Goal: Obtain resource: Obtain resource

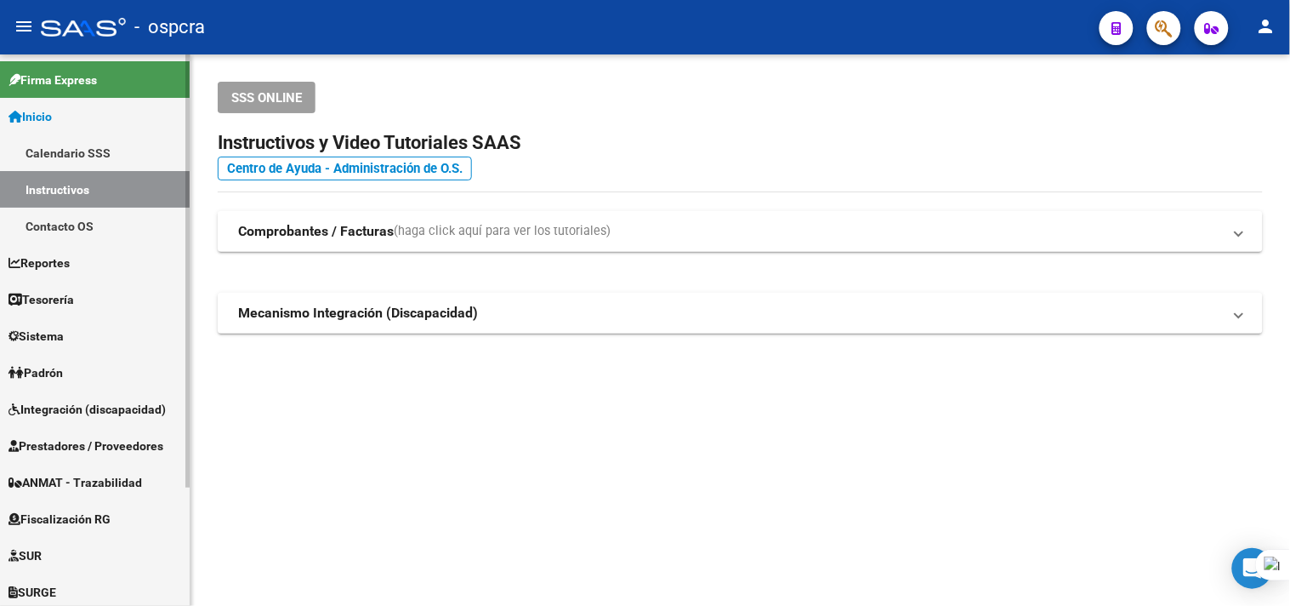
click at [123, 523] on link "Fiscalización RG" at bounding box center [95, 518] width 190 height 37
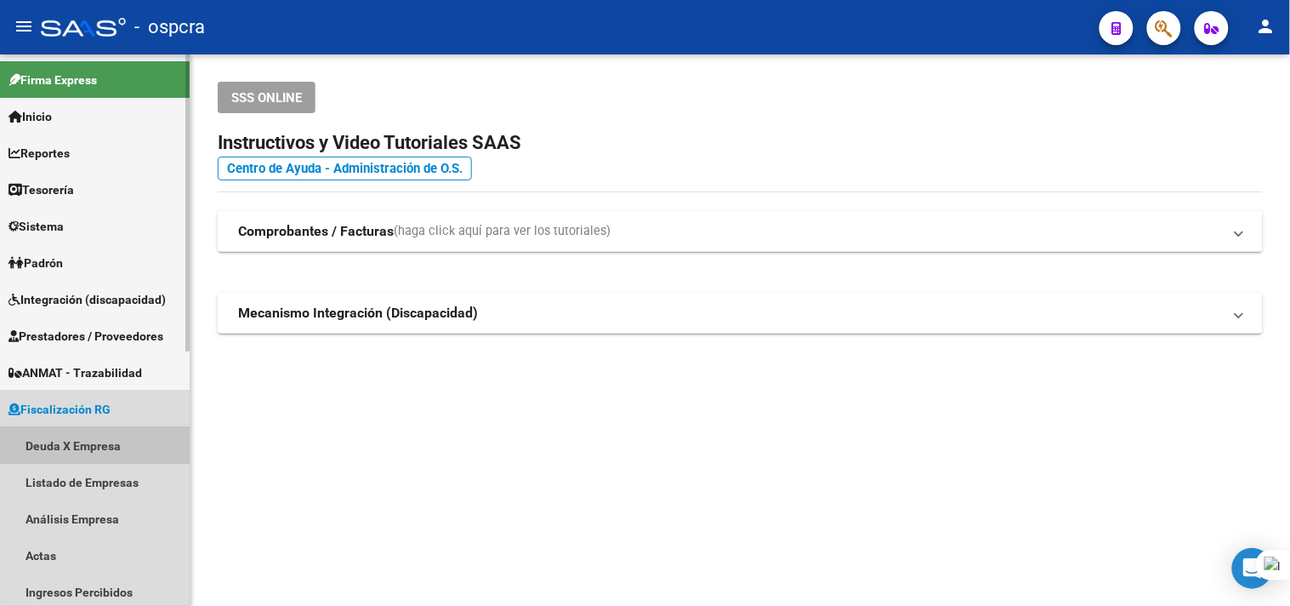
click at [71, 445] on link "Deuda X Empresa" at bounding box center [95, 445] width 190 height 37
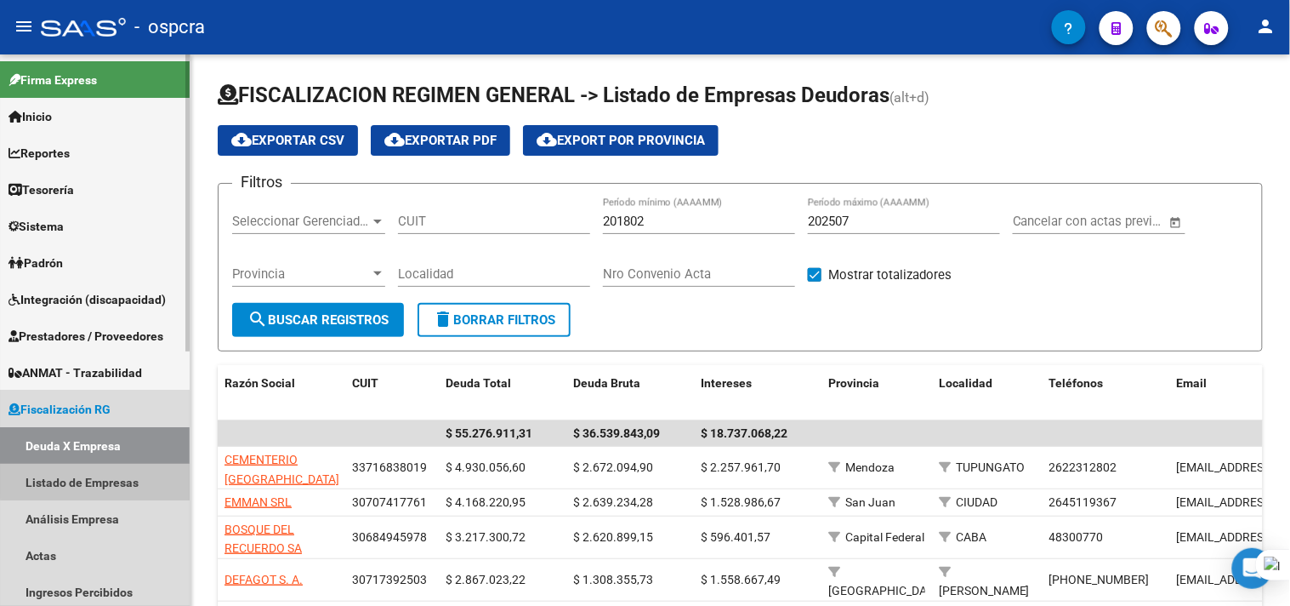
click at [117, 471] on link "Listado de Empresas" at bounding box center [95, 482] width 190 height 37
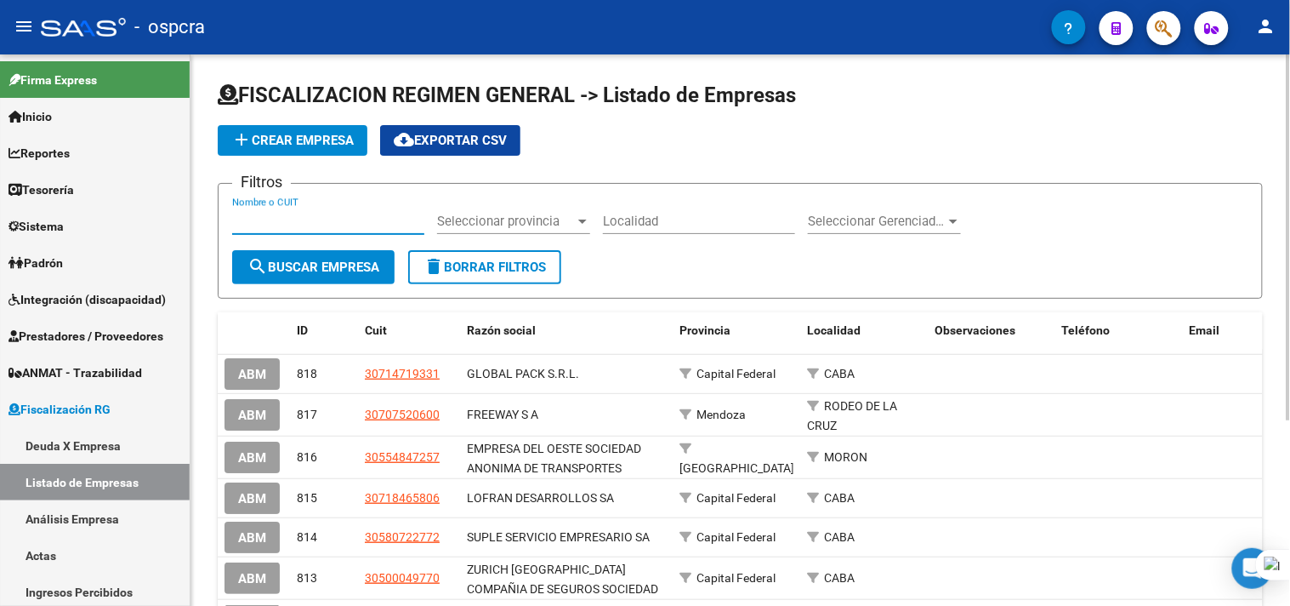
click at [364, 215] on input "Nombre o CUIT" at bounding box center [328, 220] width 192 height 15
type input "ceibos"
click at [362, 259] on span "search Buscar Empresa" at bounding box center [313, 266] width 132 height 15
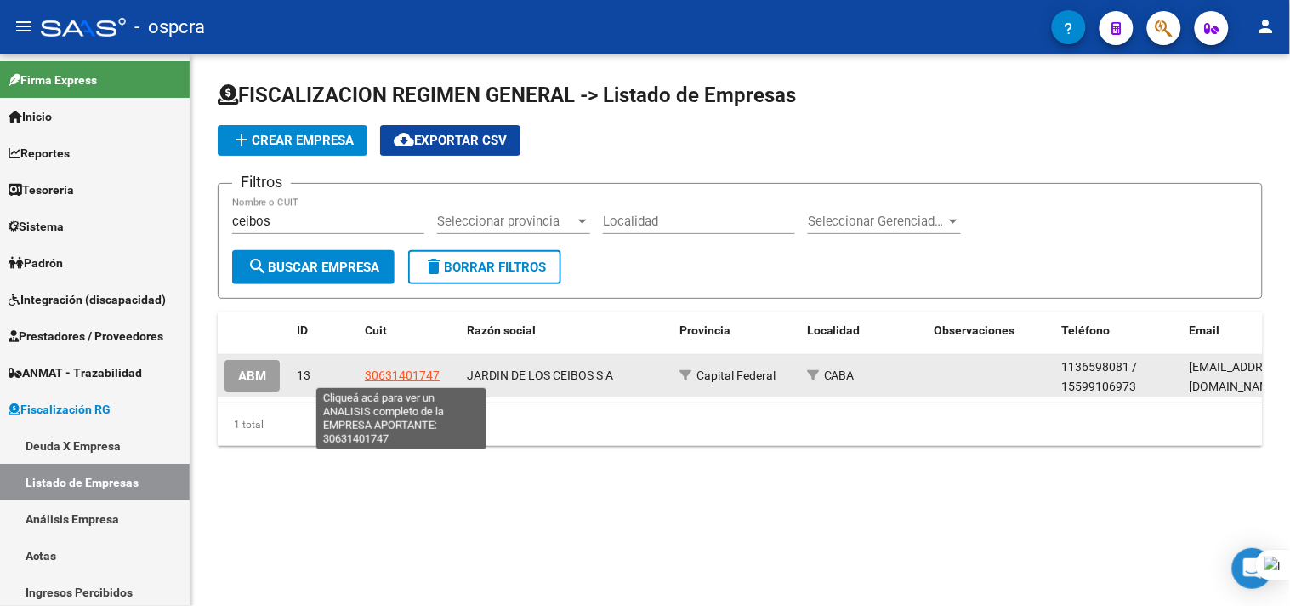
click at [378, 373] on span "30631401747" at bounding box center [402, 375] width 75 height 14
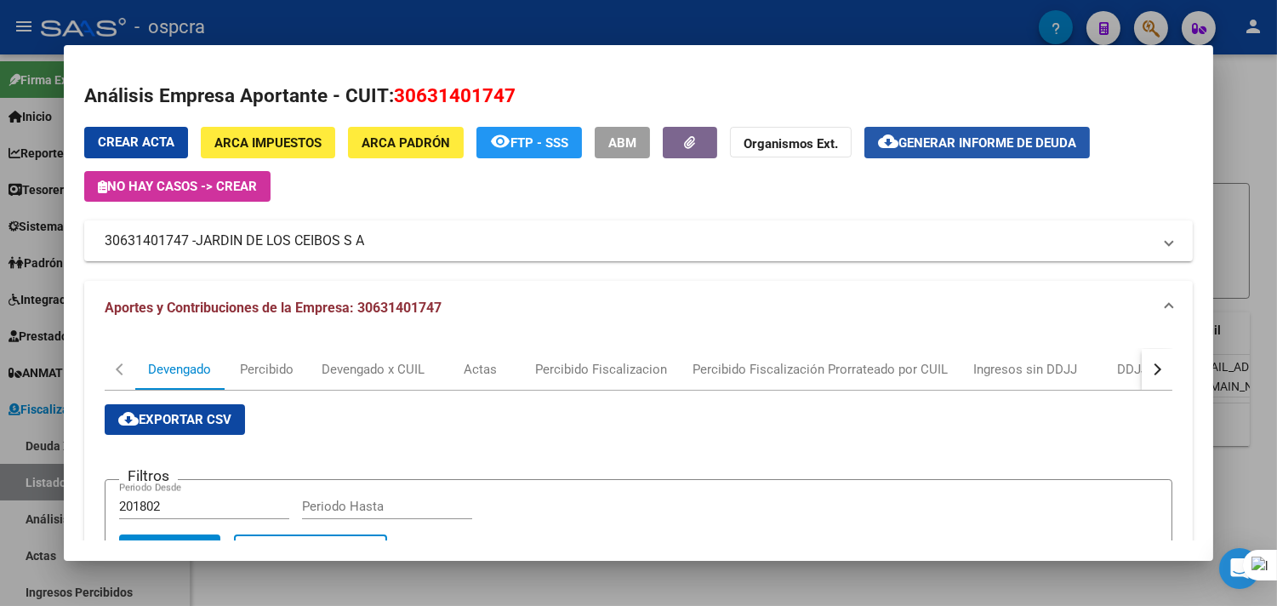
click at [961, 131] on button "cloud_download Generar informe de deuda" at bounding box center [976, 142] width 225 height 31
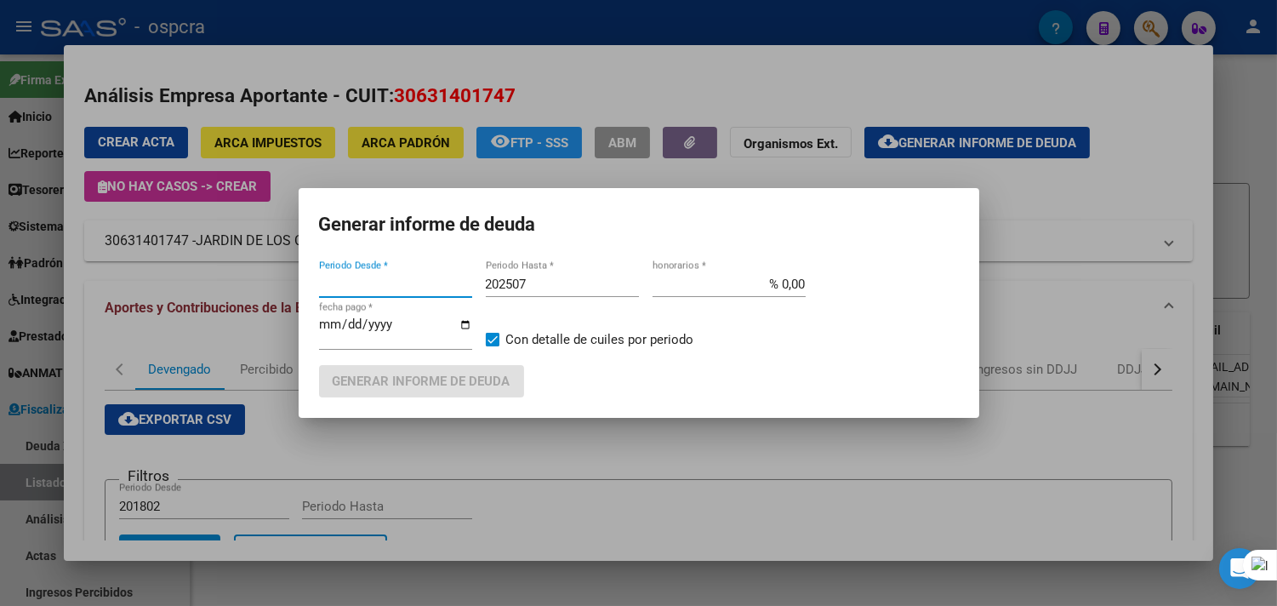
type input "202505"
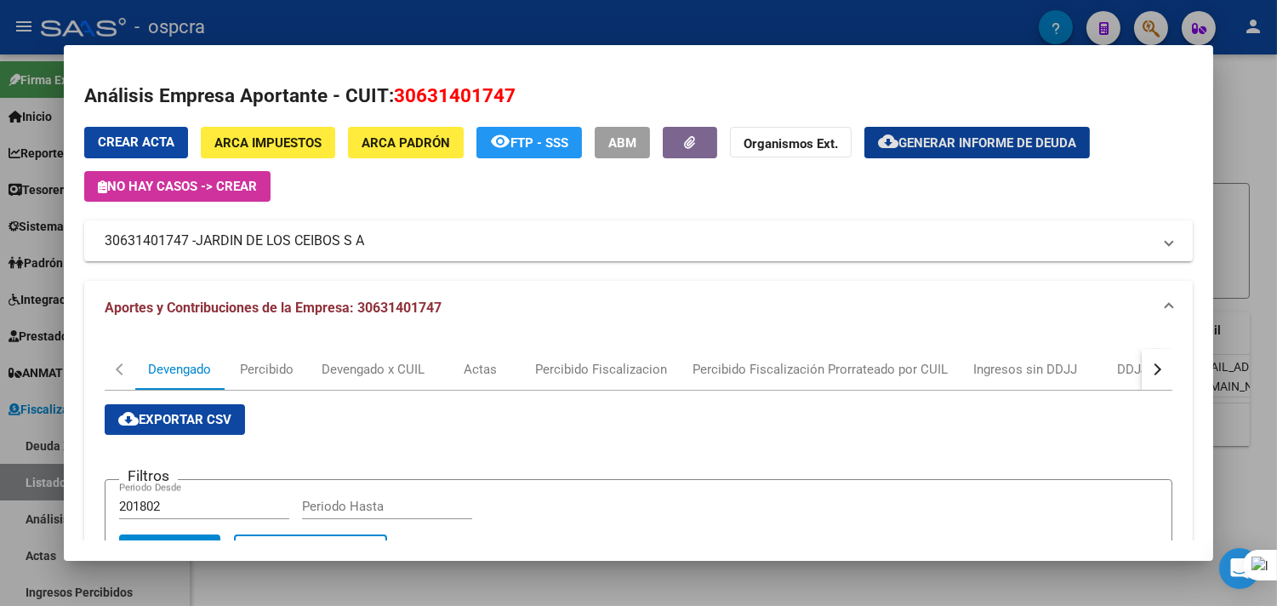
click at [151, 128] on button "Crear Acta" at bounding box center [136, 142] width 104 height 31
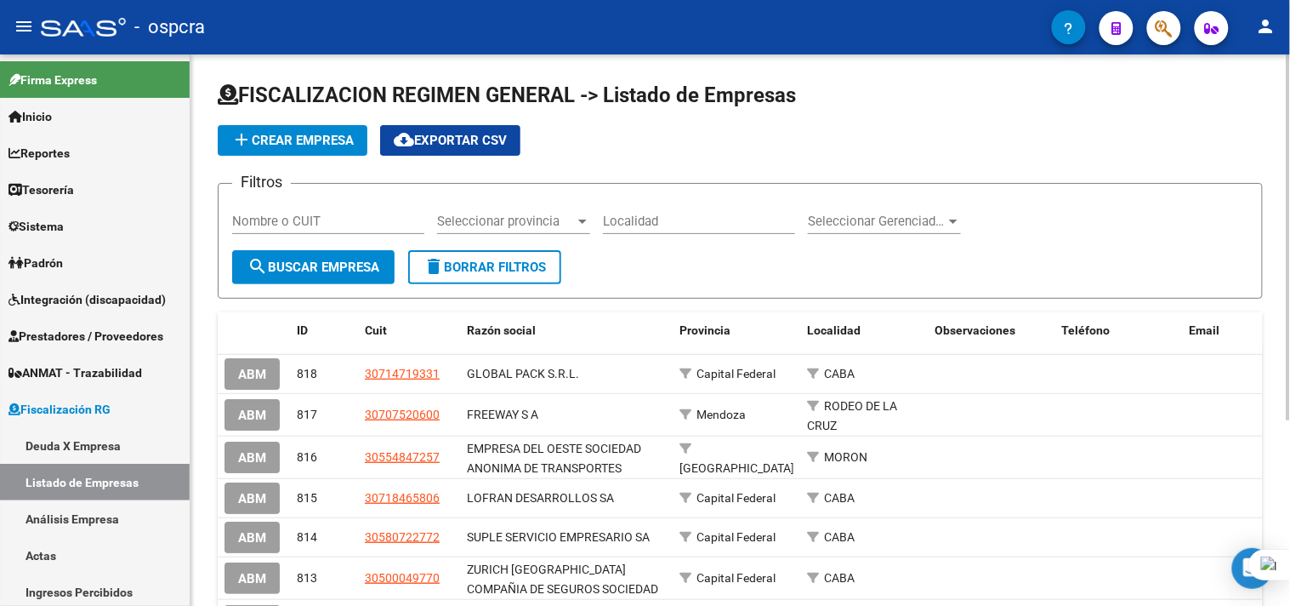
click at [315, 210] on div "Nombre o CUIT" at bounding box center [328, 215] width 192 height 37
click at [105, 476] on link "Listado de Empresas" at bounding box center [95, 482] width 190 height 37
click at [121, 447] on link "Deuda X Empresa" at bounding box center [95, 445] width 190 height 37
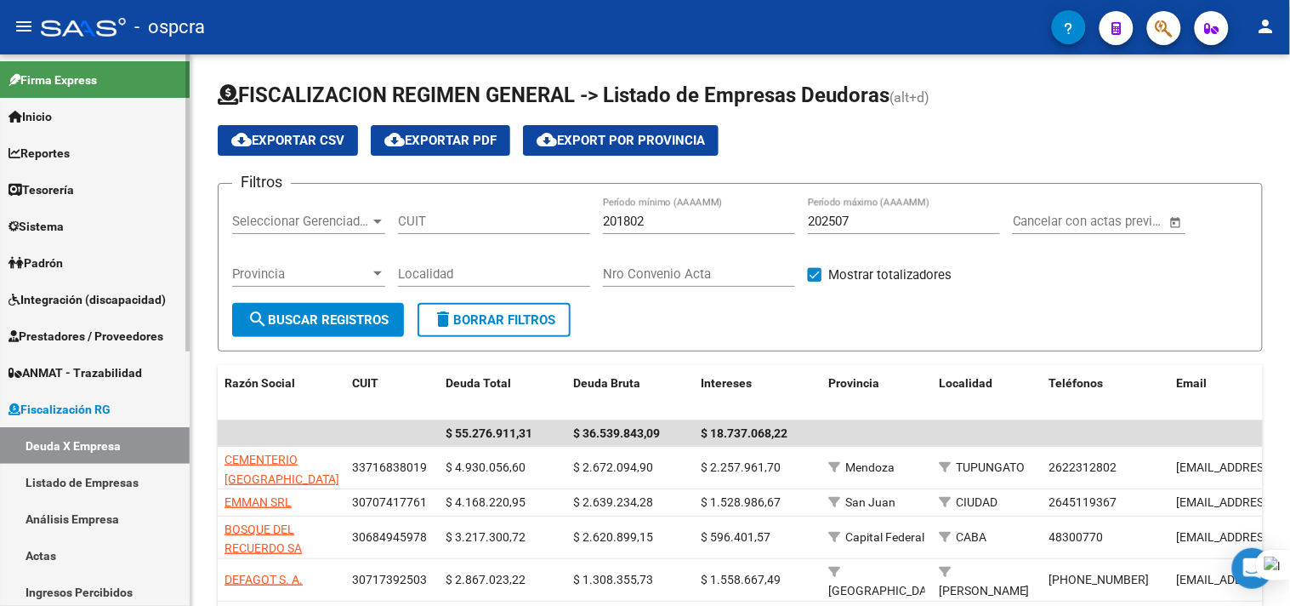
click at [112, 487] on link "Listado de Empresas" at bounding box center [95, 482] width 190 height 37
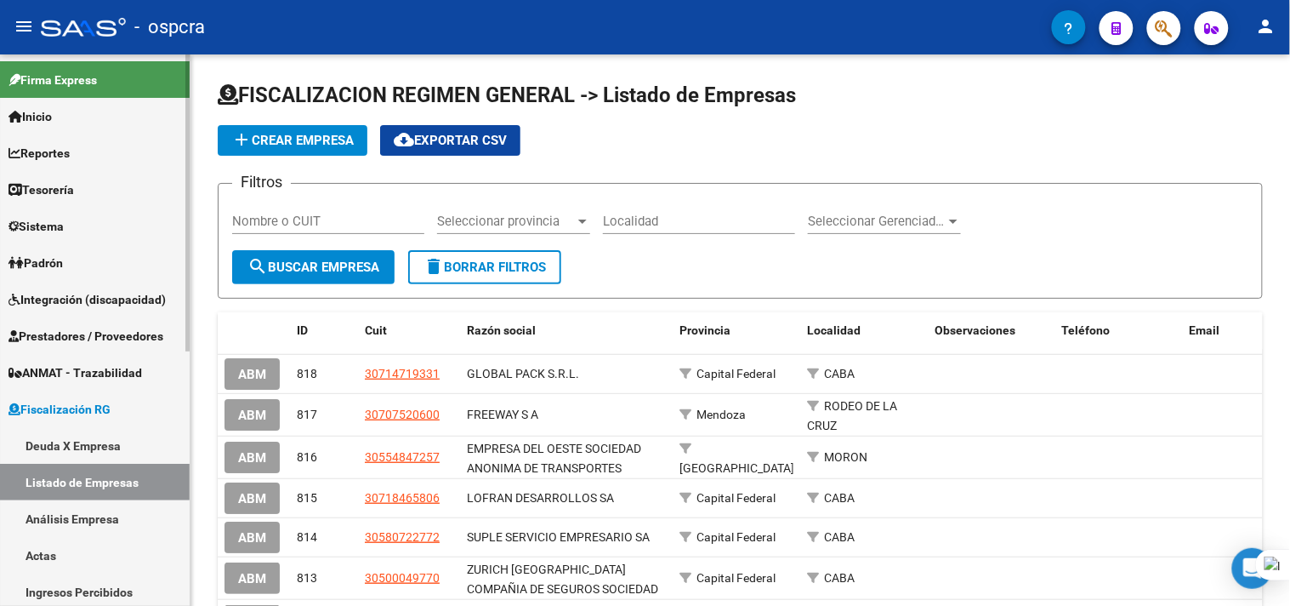
click at [128, 452] on link "Deuda X Empresa" at bounding box center [95, 445] width 190 height 37
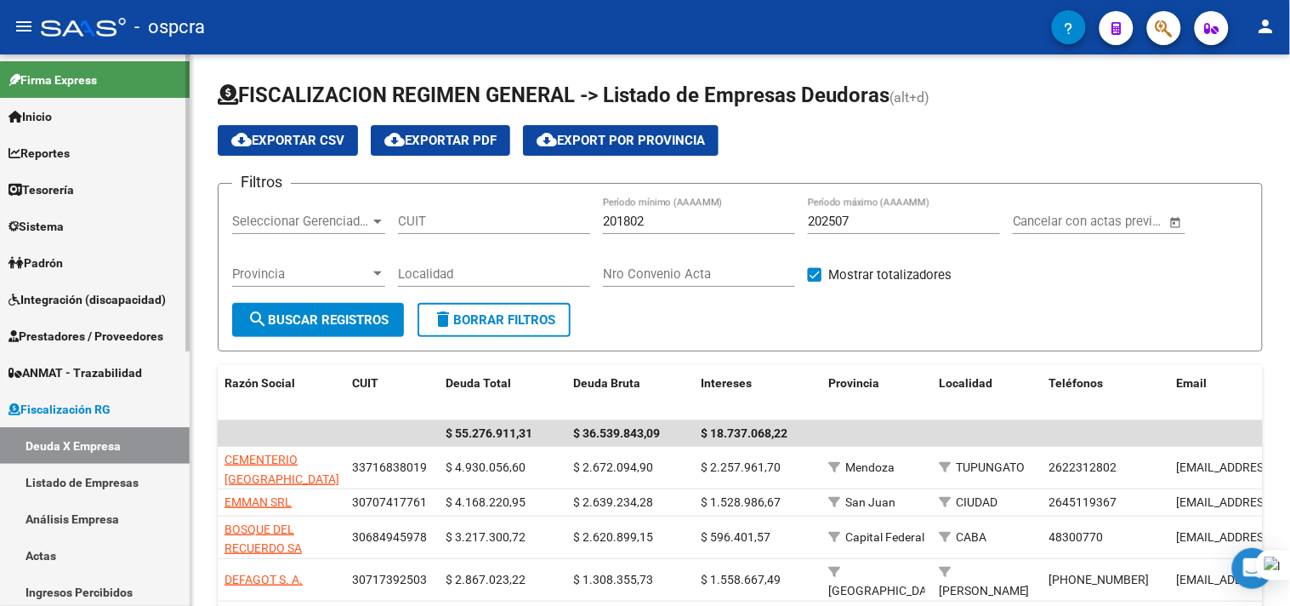
click at [105, 477] on link "Listado de Empresas" at bounding box center [95, 482] width 190 height 37
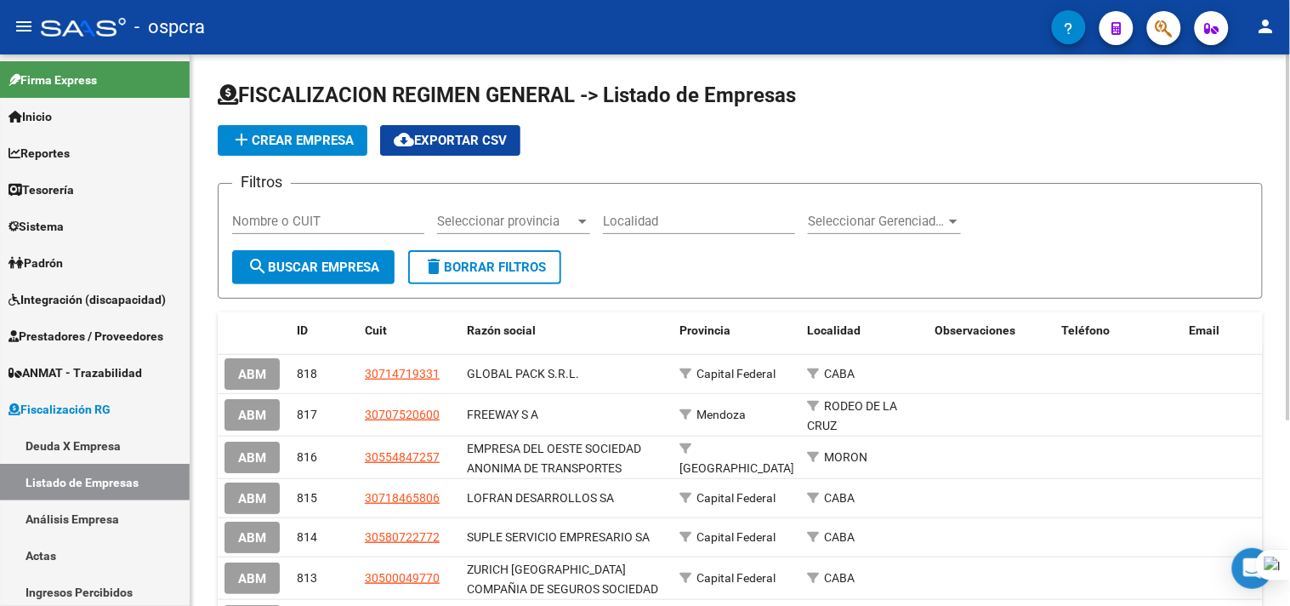
click at [357, 219] on input "Nombre o CUIT" at bounding box center [328, 220] width 192 height 15
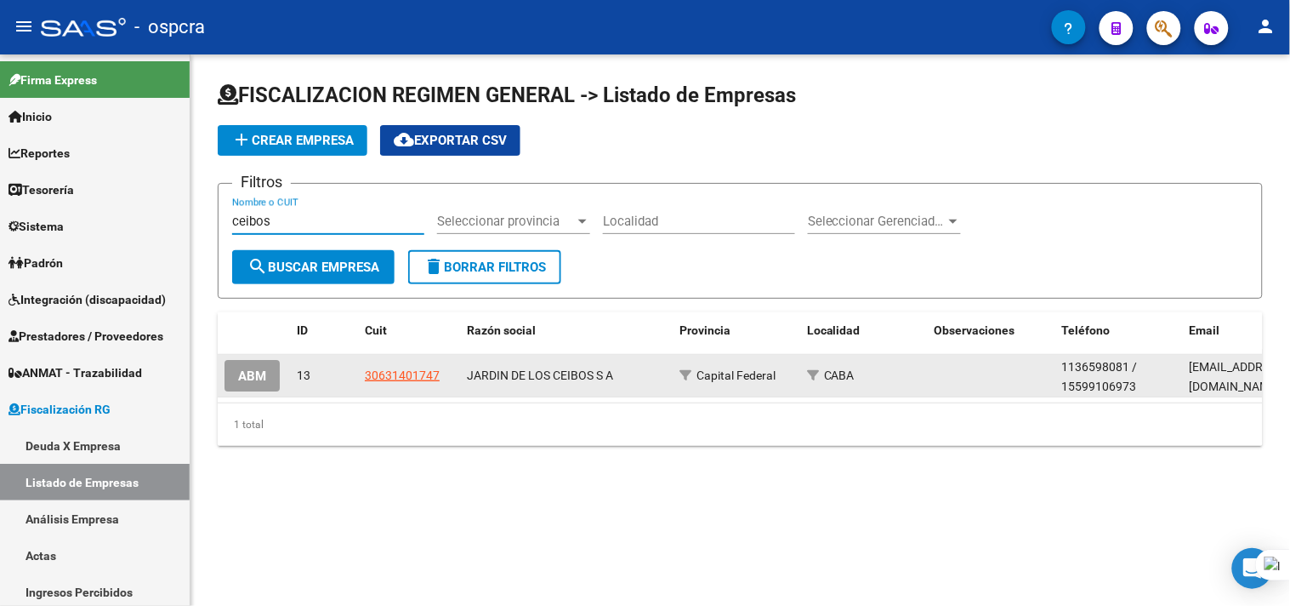
type input "ceibos"
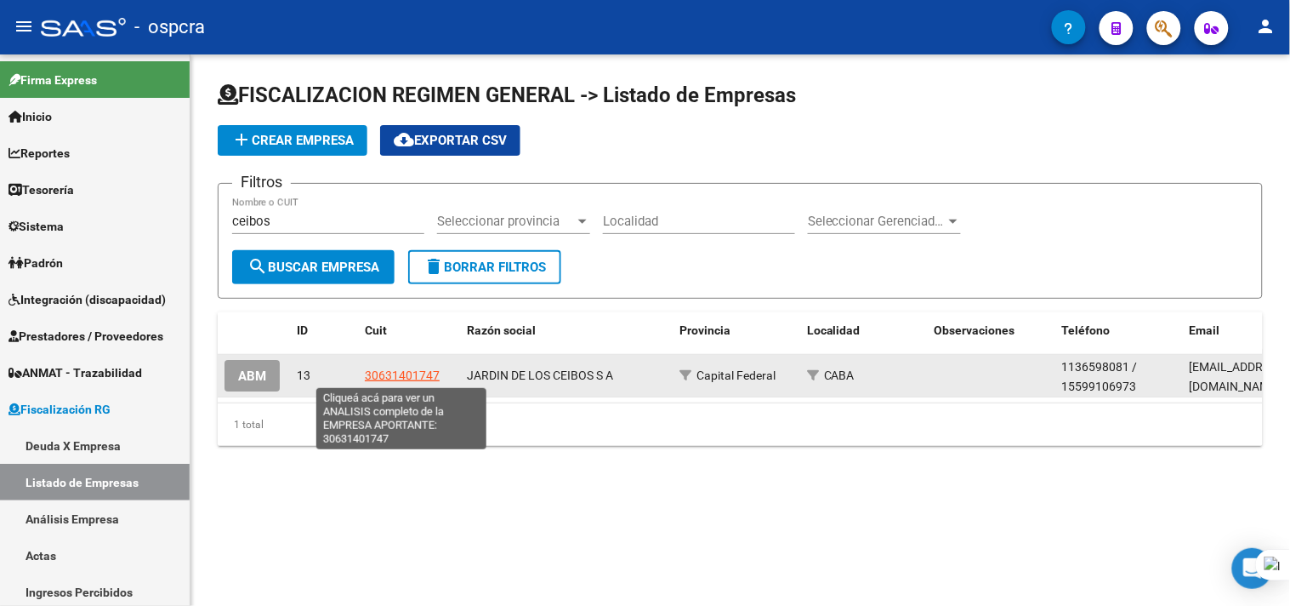
click at [391, 375] on span "30631401747" at bounding box center [402, 375] width 75 height 14
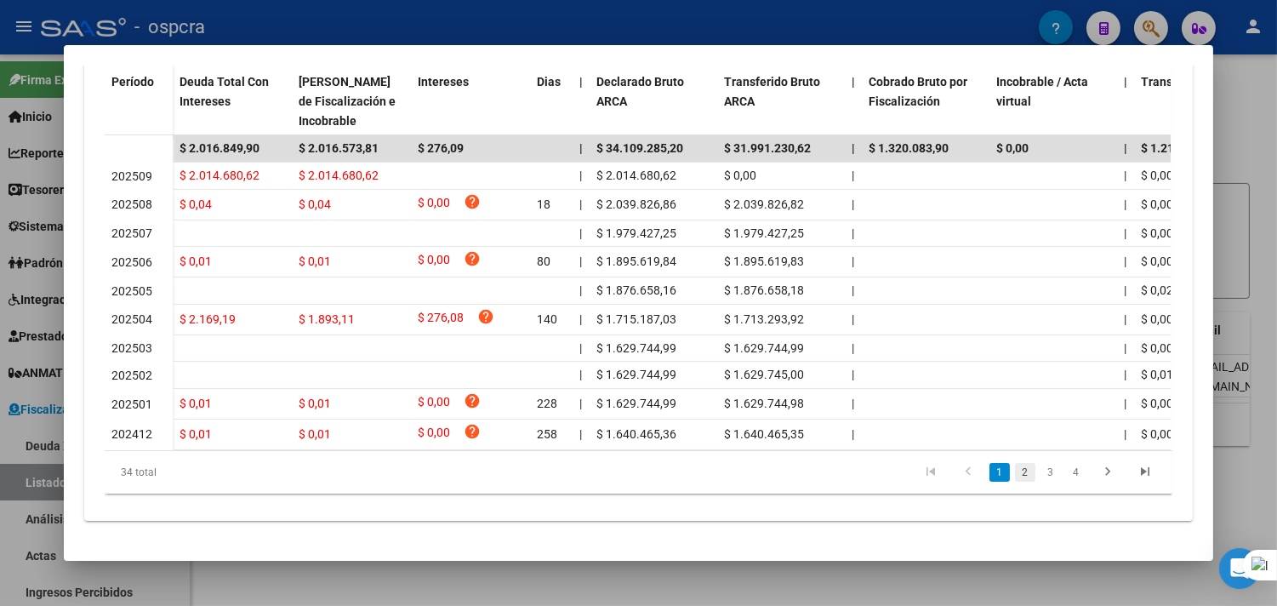
click at [1019, 480] on link "2" at bounding box center [1025, 472] width 20 height 19
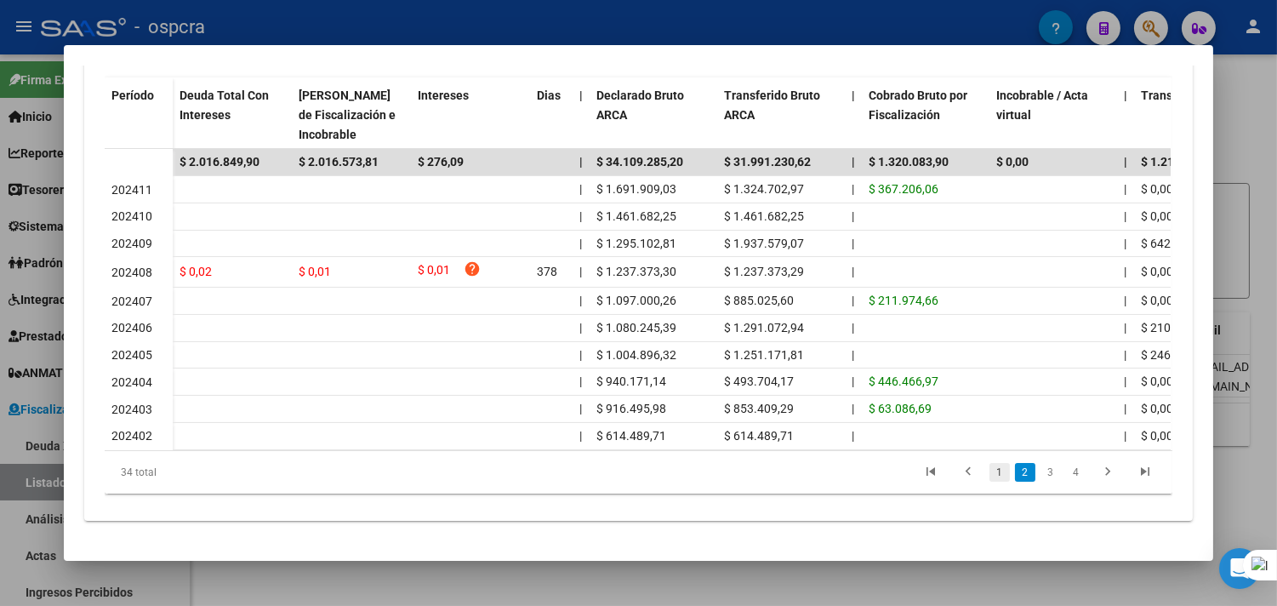
scroll to position [532, 0]
click at [1043, 474] on link "3" at bounding box center [1050, 472] width 20 height 19
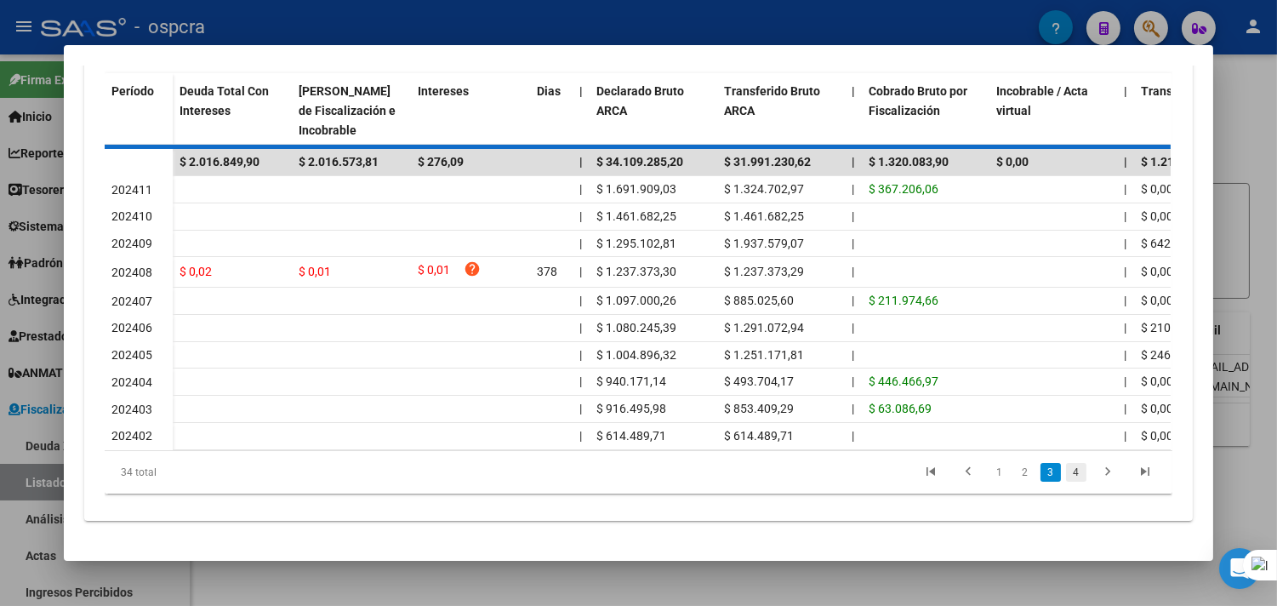
scroll to position [528, 0]
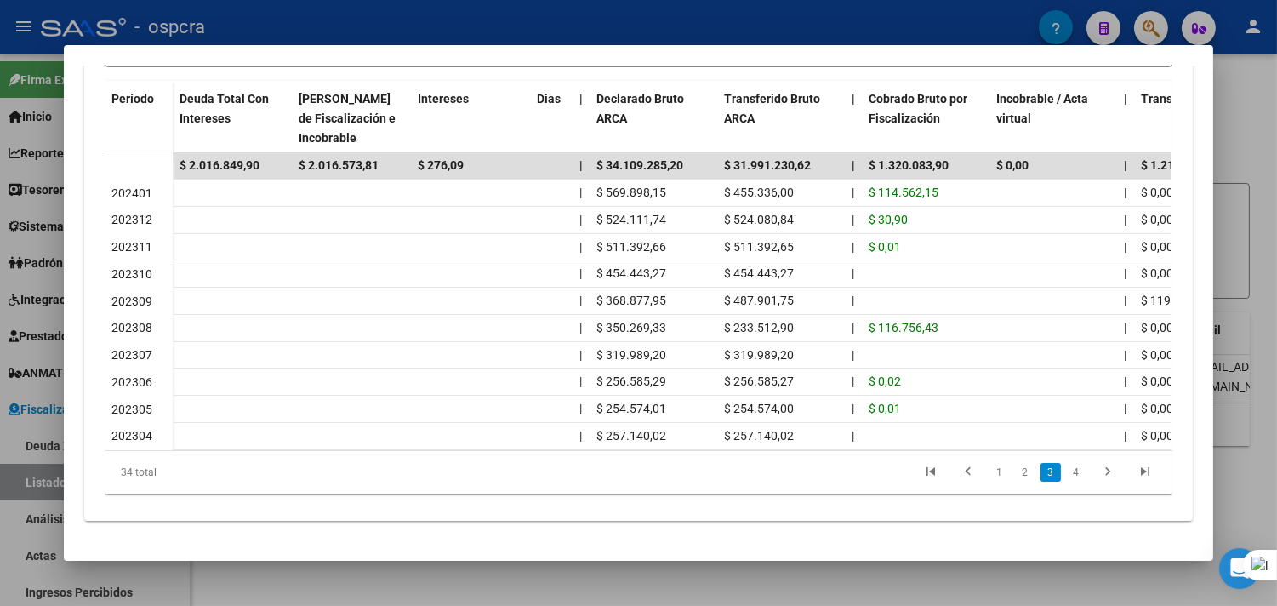
click at [1089, 464] on li at bounding box center [1107, 472] width 37 height 29
click at [1066, 466] on link "4" at bounding box center [1076, 472] width 20 height 19
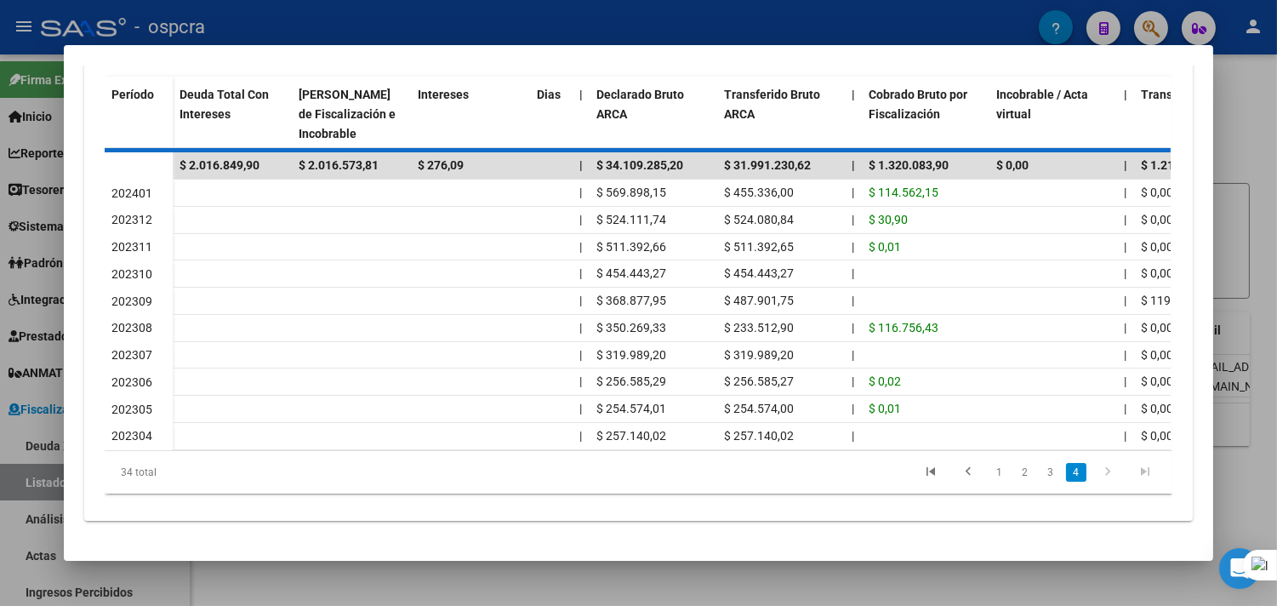
scroll to position [366, 0]
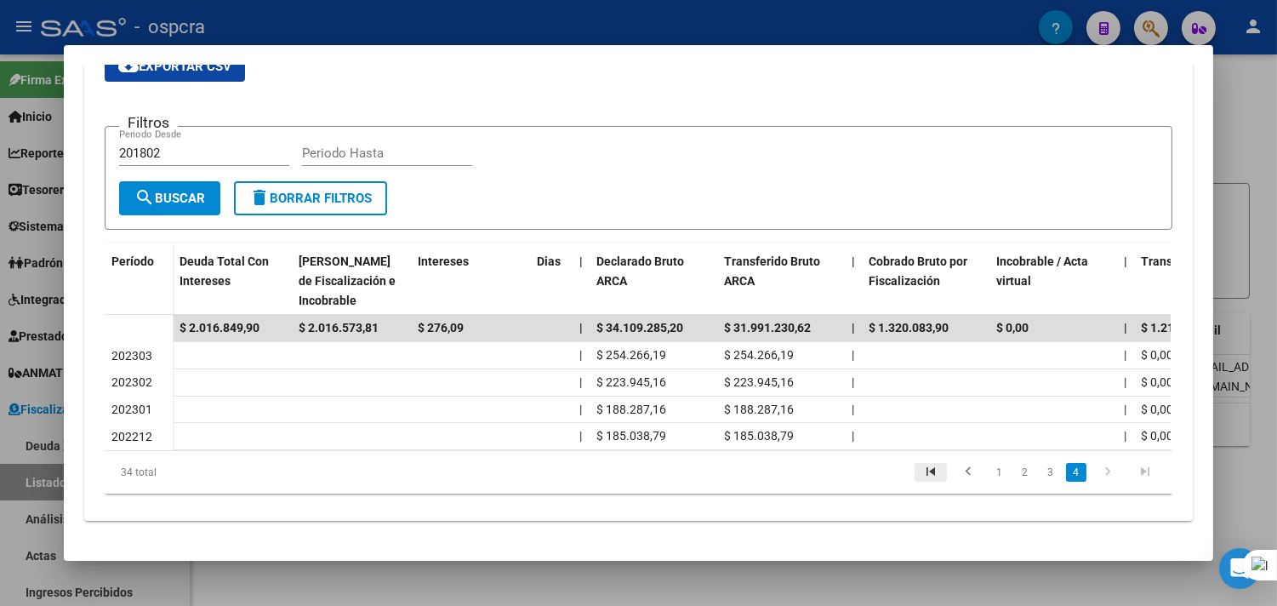
click at [930, 471] on icon "go to first page" at bounding box center [930, 474] width 22 height 20
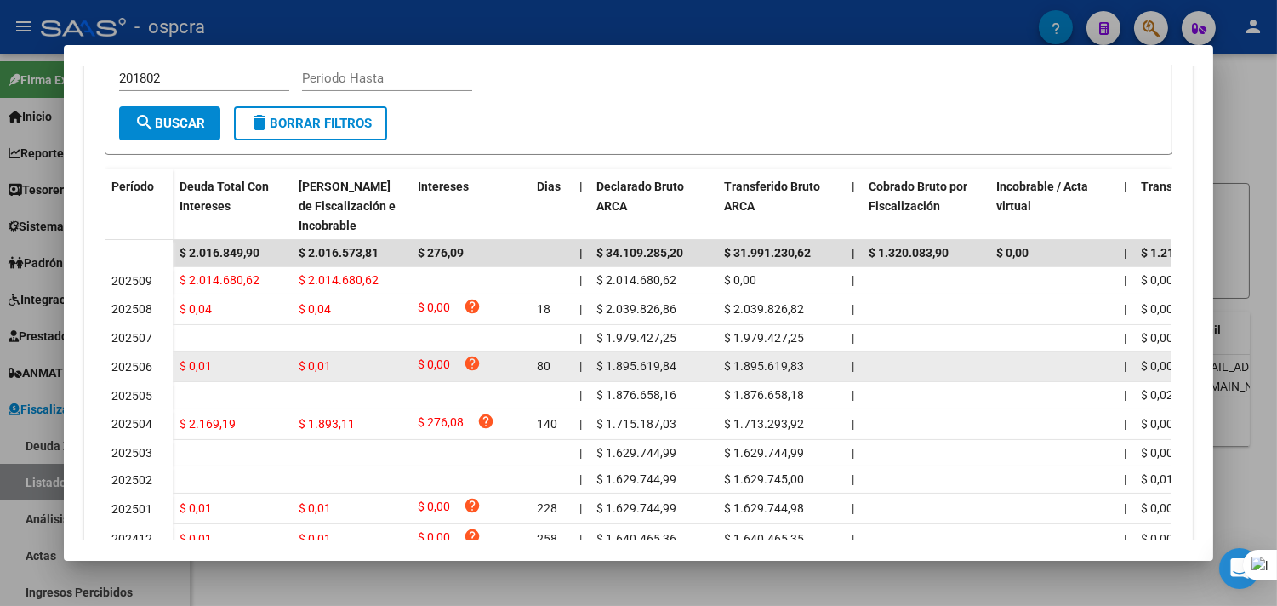
scroll to position [547, 0]
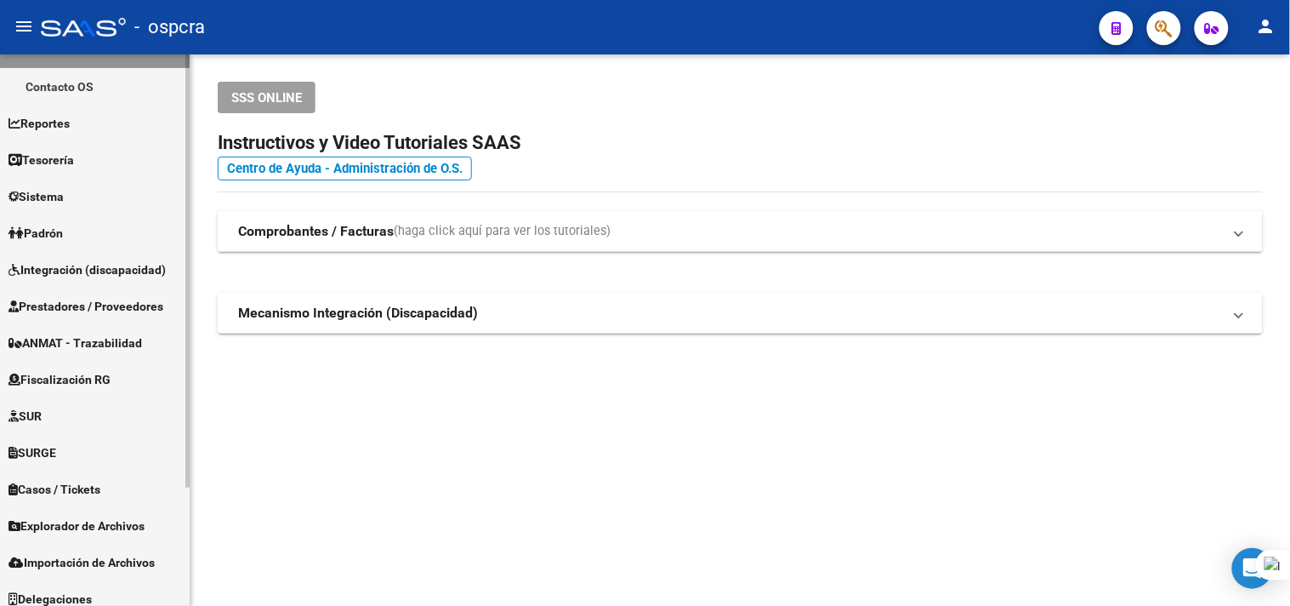
scroll to position [150, 0]
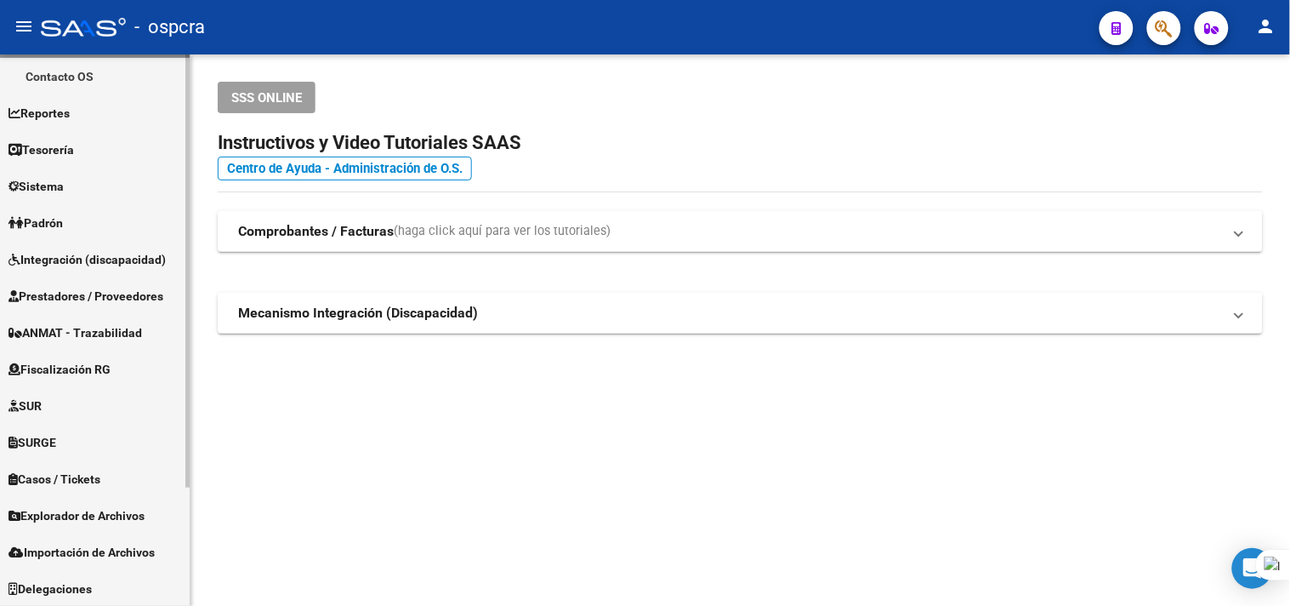
click at [94, 370] on span "Fiscalización RG" at bounding box center [60, 369] width 102 height 19
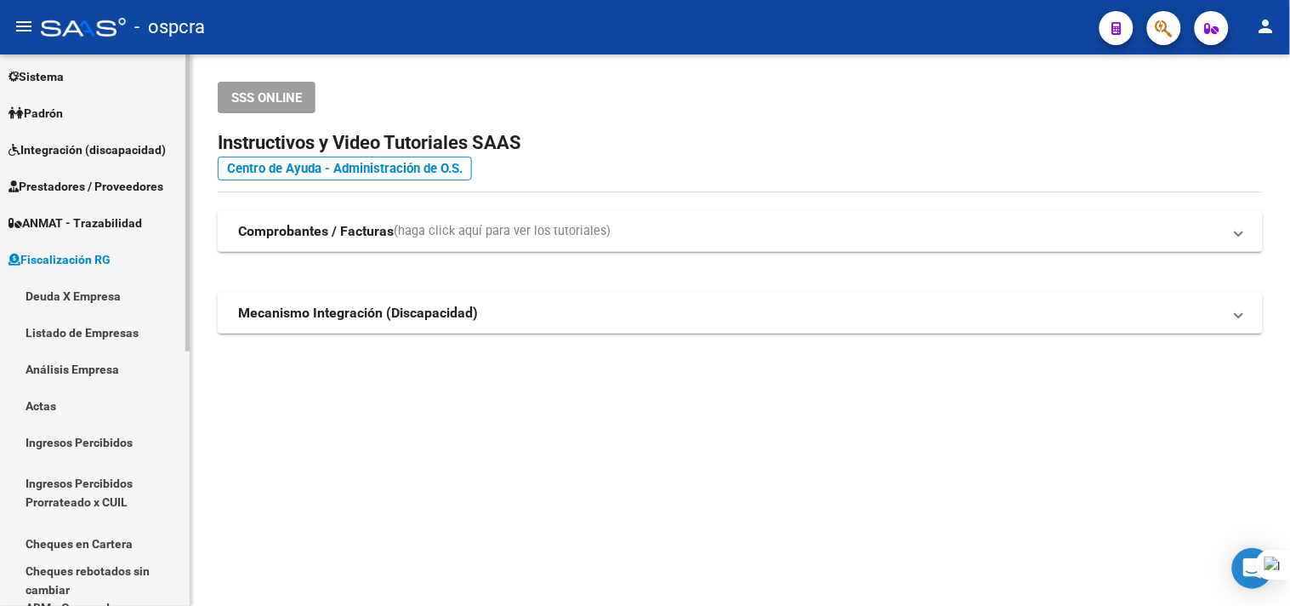
click at [109, 295] on link "Deuda X Empresa" at bounding box center [95, 295] width 190 height 37
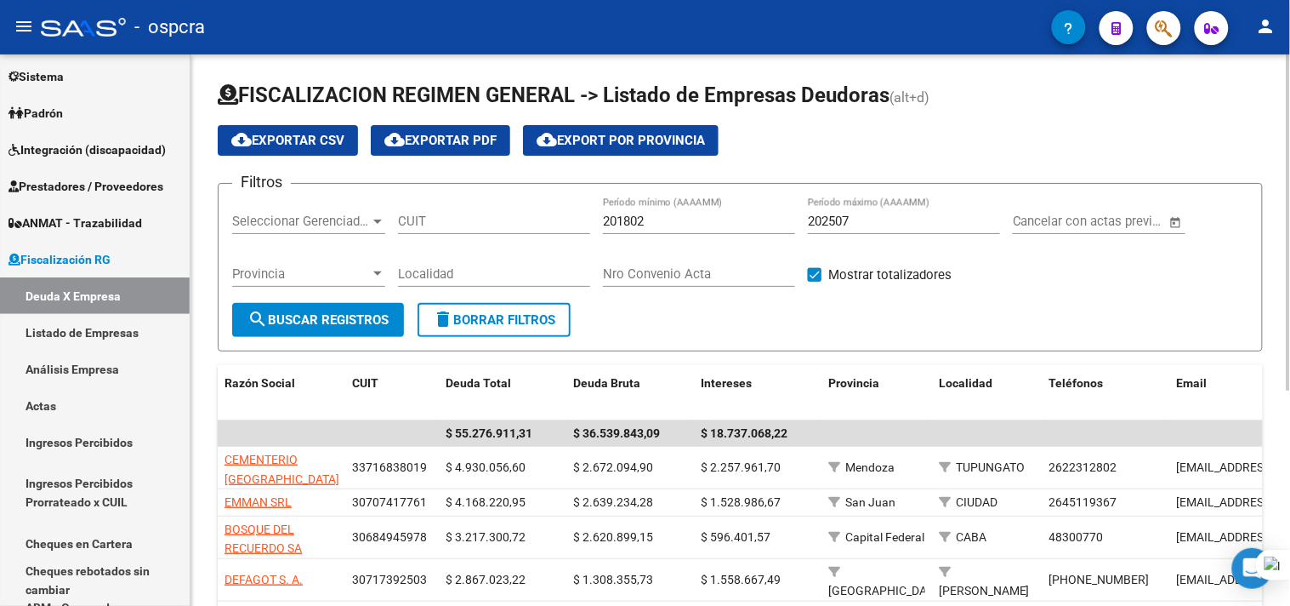
click at [487, 211] on div "CUIT" at bounding box center [494, 215] width 192 height 37
paste input "30-71613626-0"
type input "30-71613626-0"
click at [361, 312] on span "search Buscar Registros" at bounding box center [317, 319] width 141 height 15
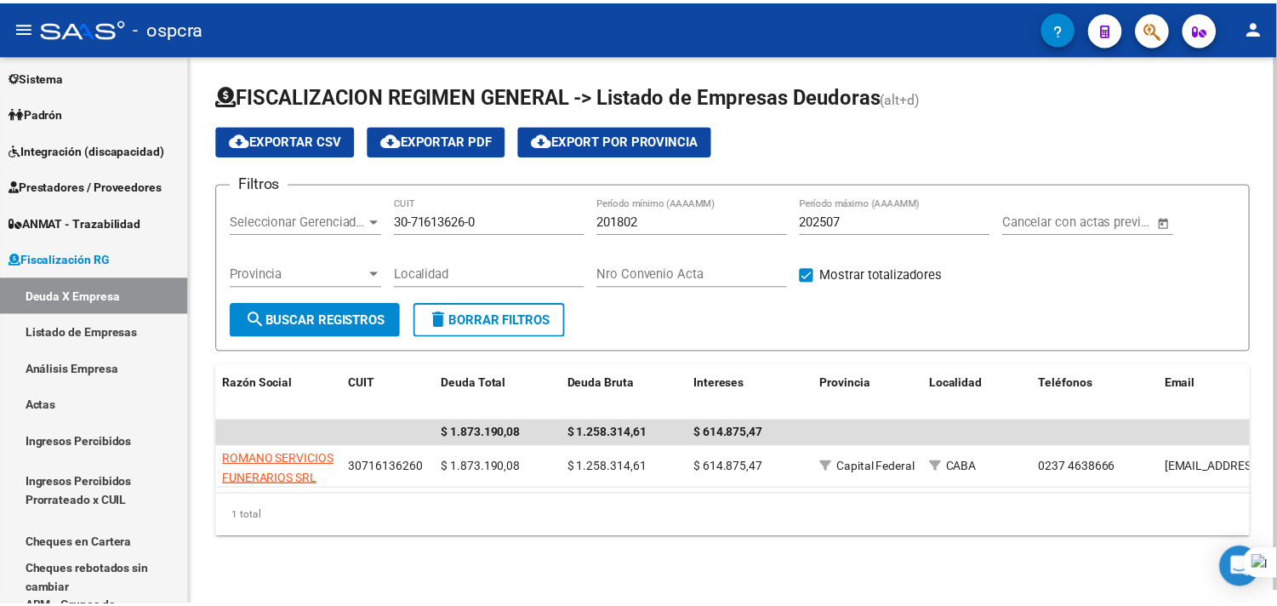
scroll to position [1, 0]
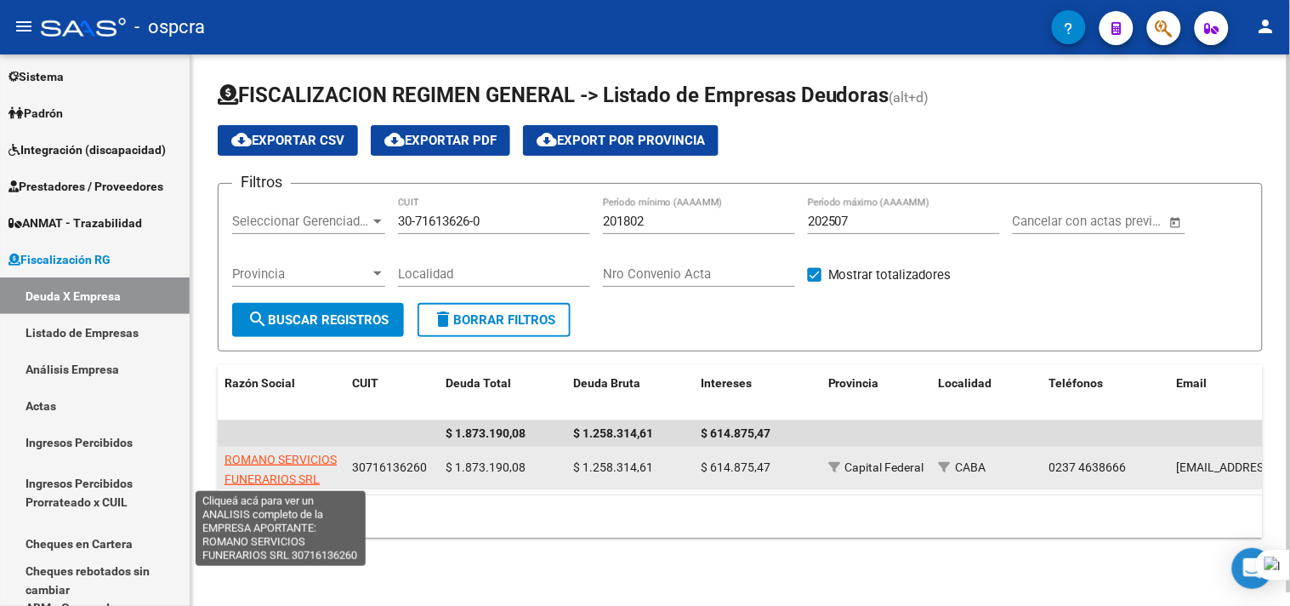
click at [272, 473] on span "ROMANO SERVICIOS FUNERARIOS SRL" at bounding box center [281, 468] width 112 height 33
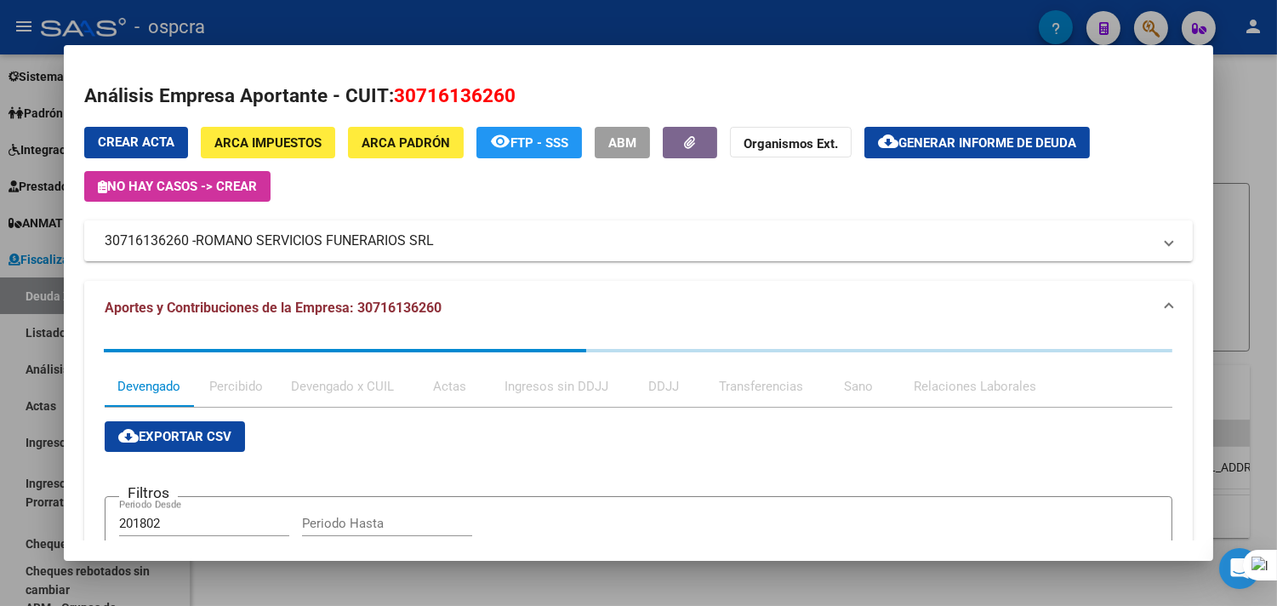
click at [903, 138] on span "Generar informe de deuda" at bounding box center [987, 142] width 178 height 15
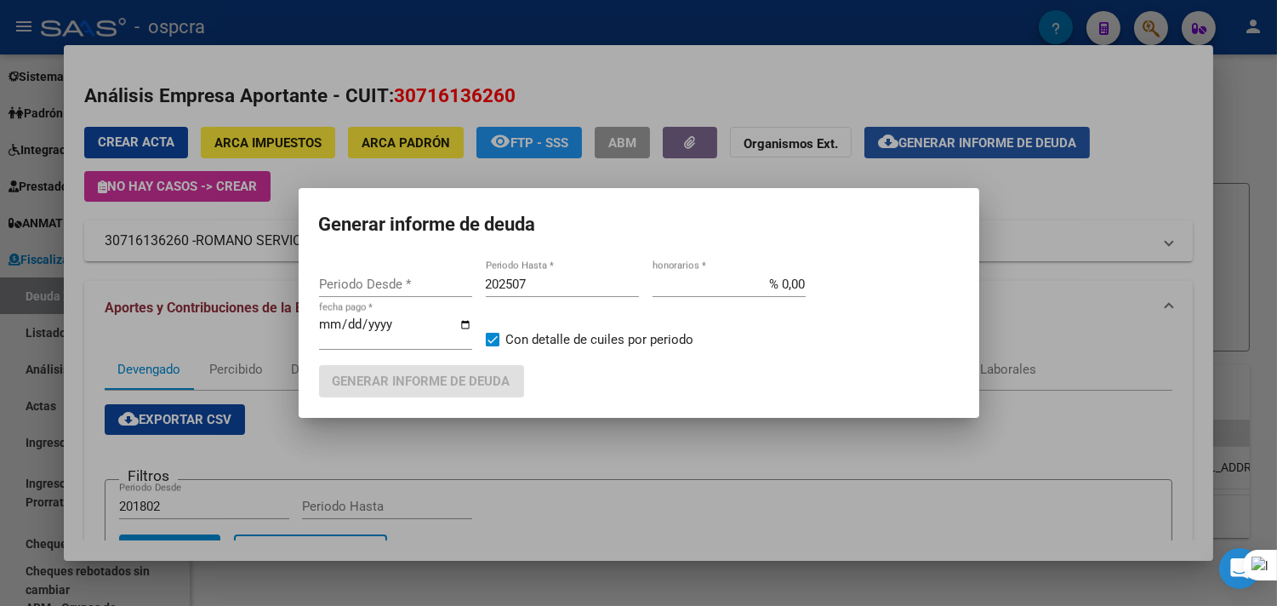
type input "202503"
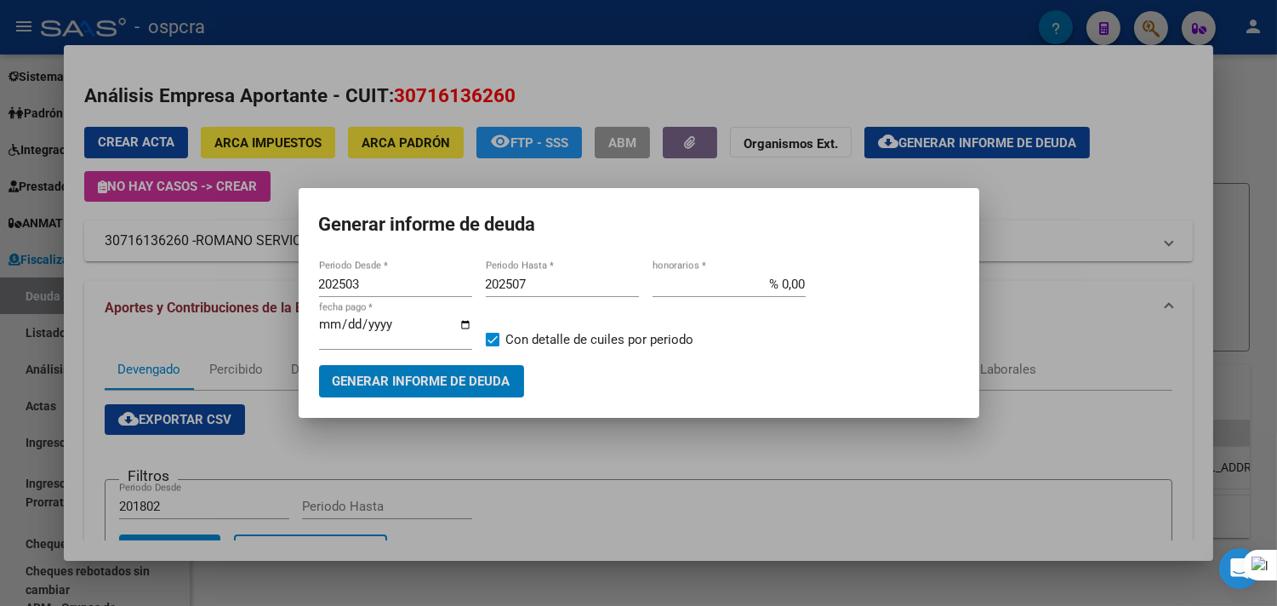
click at [578, 294] on div "202507 Periodo Hasta *" at bounding box center [562, 284] width 153 height 26
type input "202508"
click at [468, 286] on input "202503" at bounding box center [395, 283] width 153 height 15
type input "202212"
click at [468, 378] on span "Generar informe de deuda" at bounding box center [422, 381] width 178 height 15
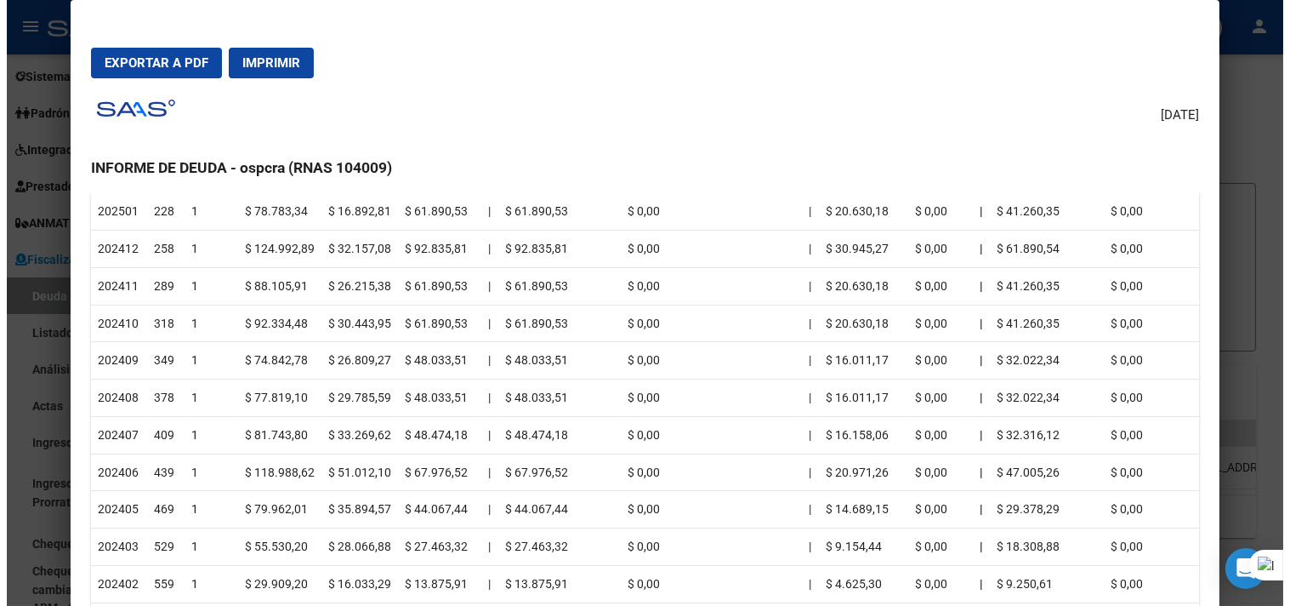
scroll to position [0, 0]
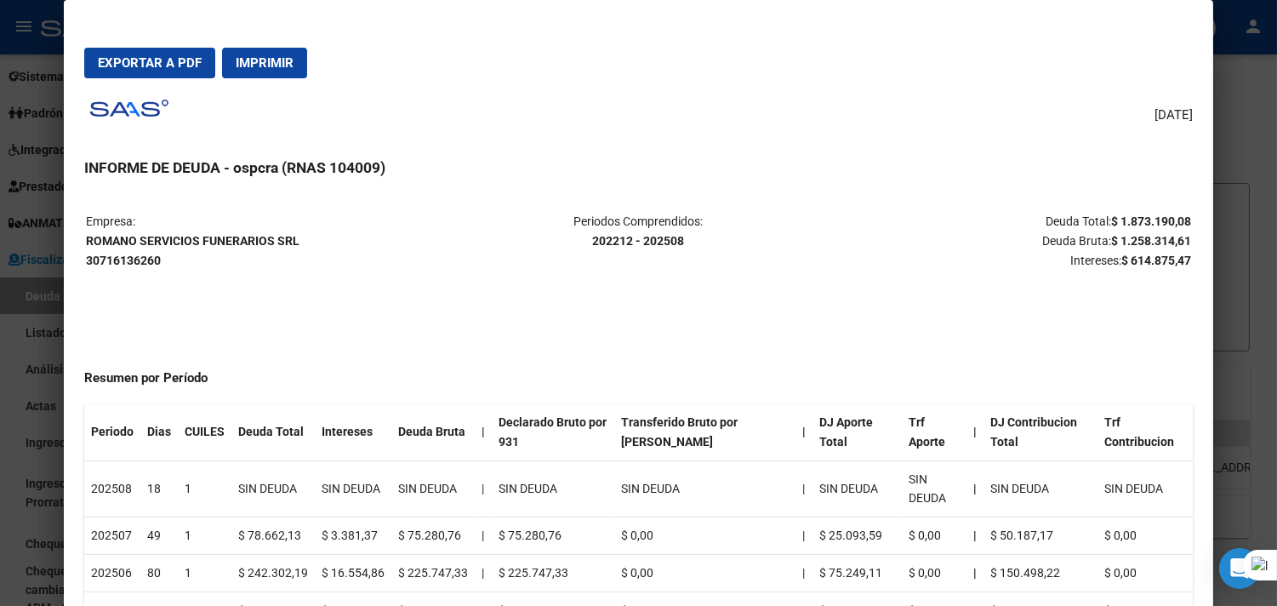
click at [113, 60] on span "Exportar a PDF" at bounding box center [150, 62] width 104 height 15
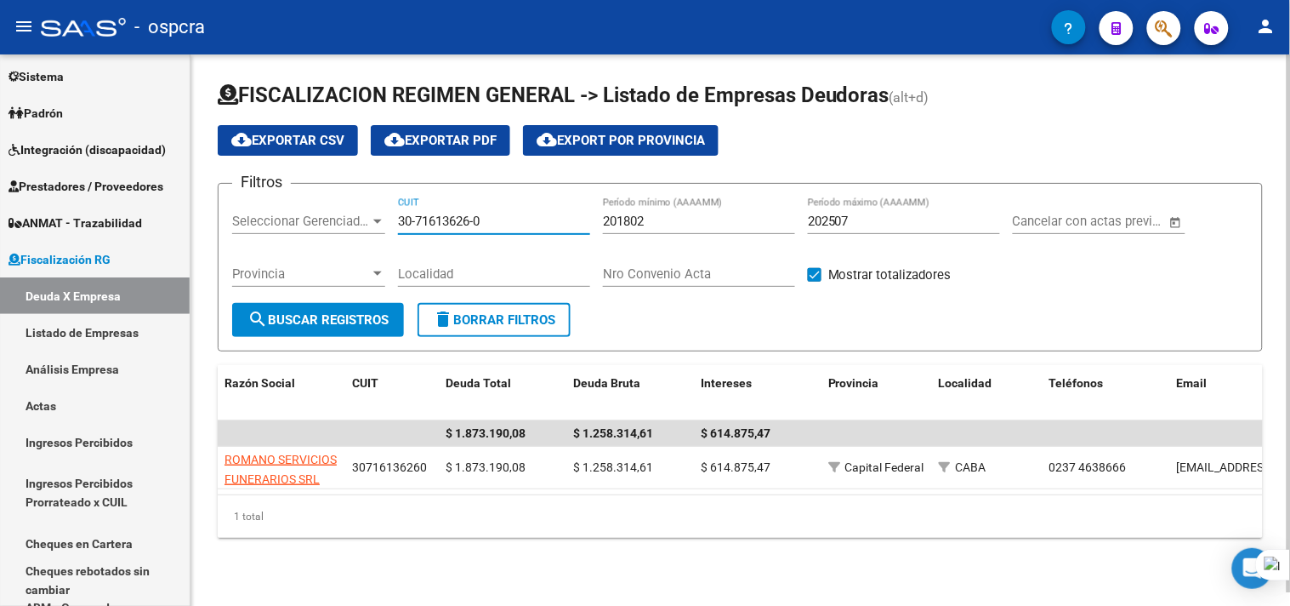
click at [551, 218] on input "30-71613626-0" at bounding box center [494, 220] width 192 height 15
click at [106, 333] on link "Listado de Empresas" at bounding box center [95, 332] width 190 height 37
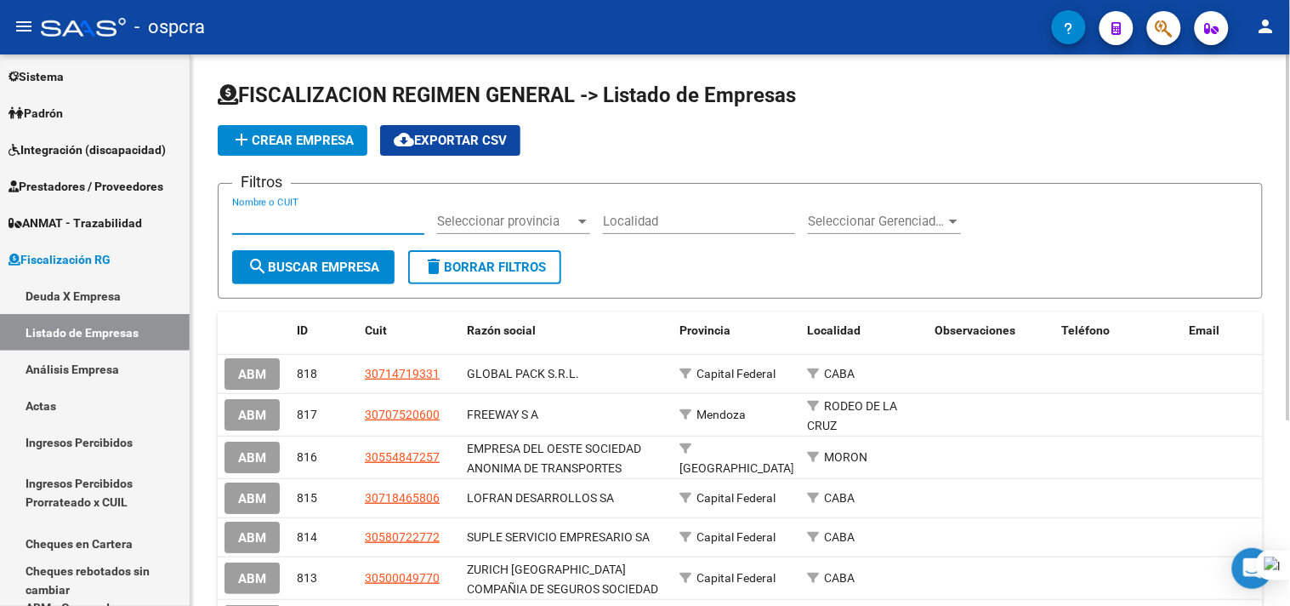
click at [262, 214] on input "Nombre o CUIT" at bounding box center [328, 220] width 192 height 15
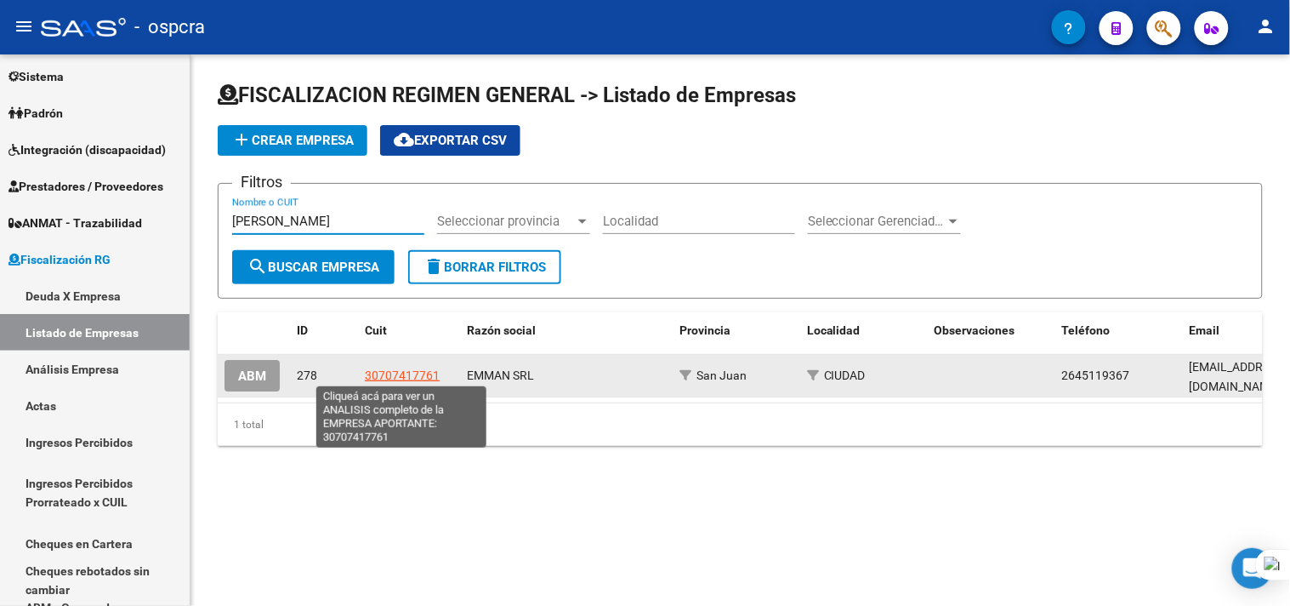
type input "[PERSON_NAME]"
click at [422, 375] on span "30707417761" at bounding box center [402, 375] width 75 height 14
type textarea "30707417761"
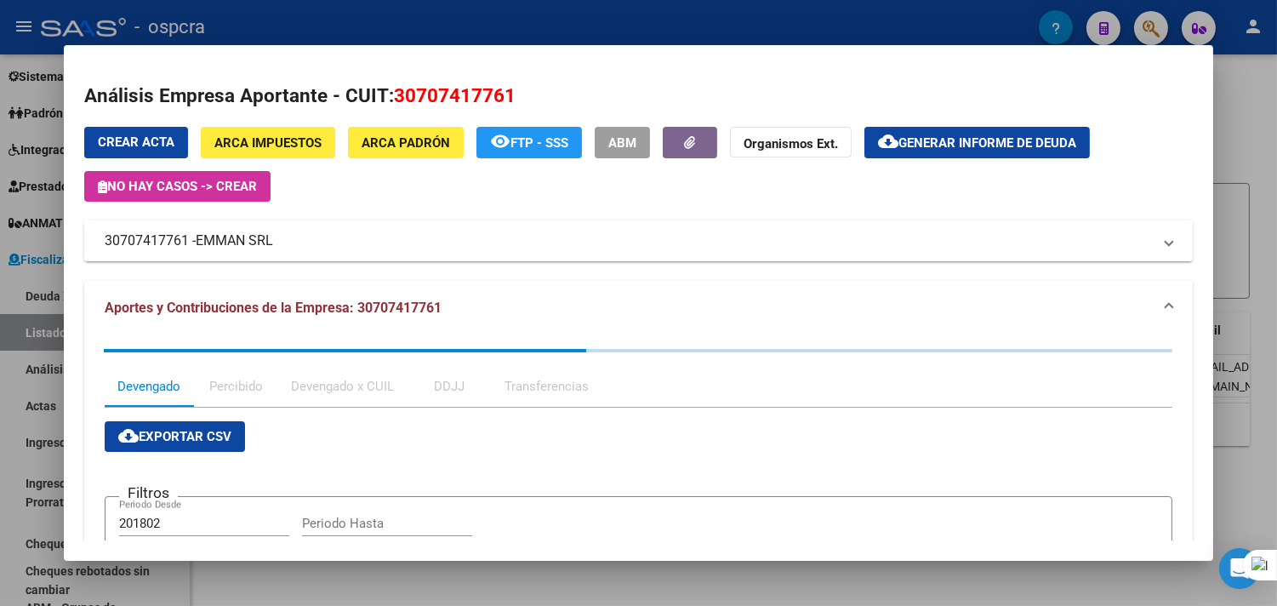
click at [626, 242] on mat-panel-title "30707417761 - [PERSON_NAME]" at bounding box center [628, 240] width 1047 height 20
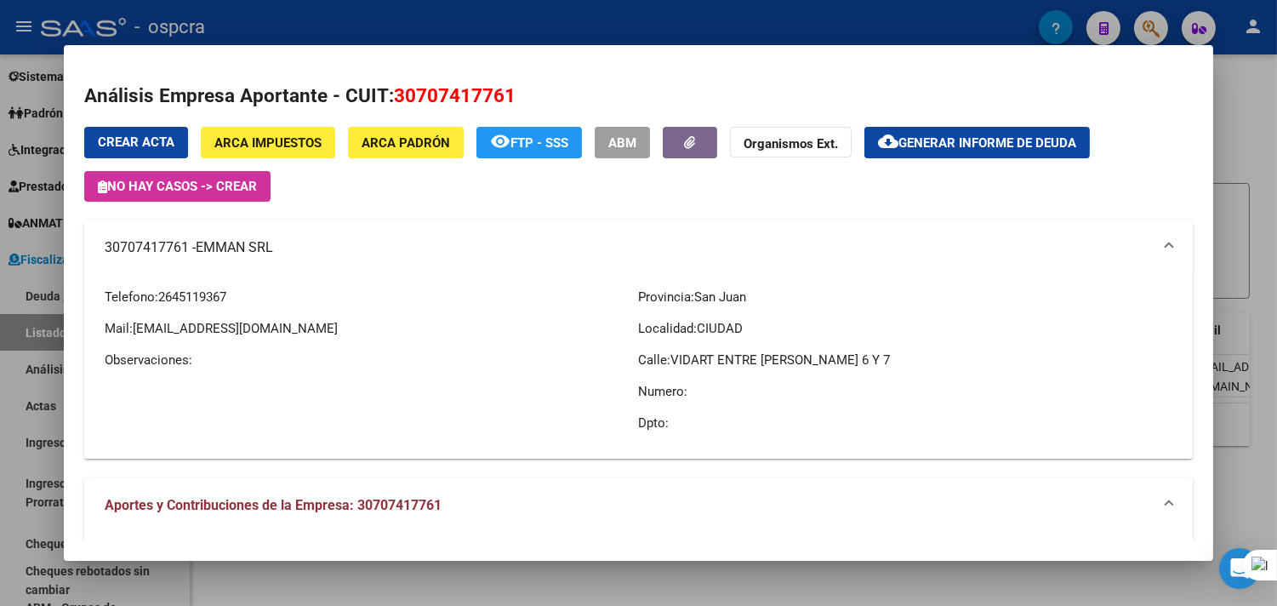
click at [428, 226] on mat-expansion-panel-header "30707417761 - [PERSON_NAME]" at bounding box center [638, 247] width 1108 height 54
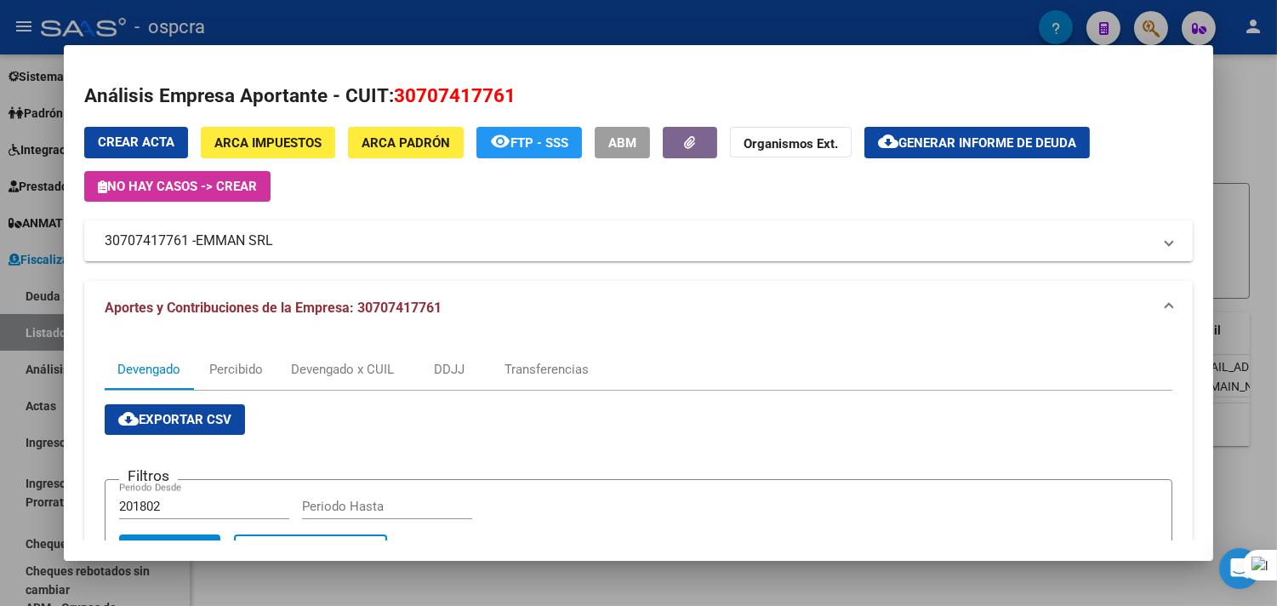
click at [904, 137] on span "Generar informe de deuda" at bounding box center [987, 142] width 178 height 15
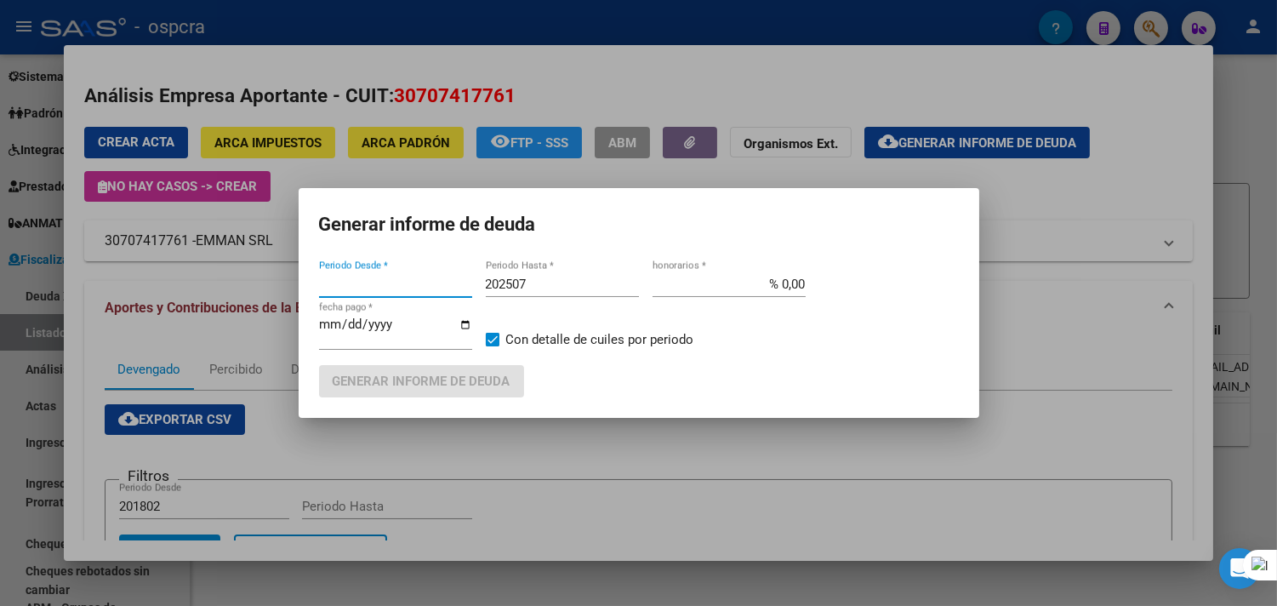
type input "201802"
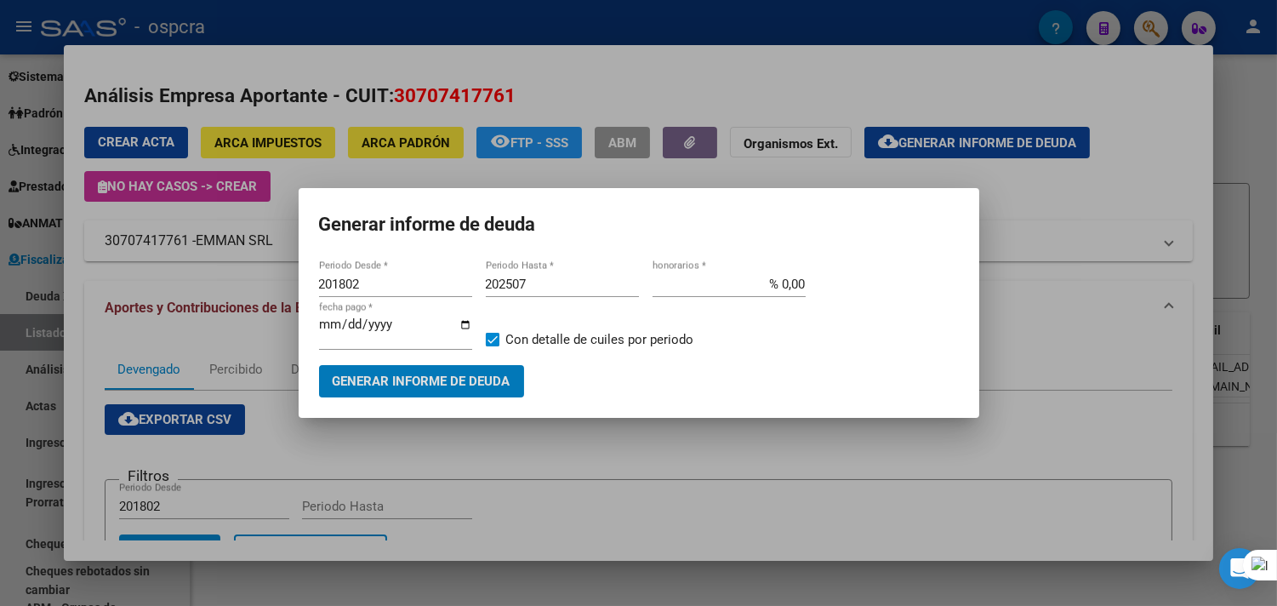
click at [393, 287] on input "201802" at bounding box center [395, 283] width 153 height 15
type input "202212"
click at [546, 278] on input "202507" at bounding box center [562, 283] width 153 height 15
type input "202508"
click at [464, 395] on button "Generar informe de deuda" at bounding box center [421, 380] width 205 height 31
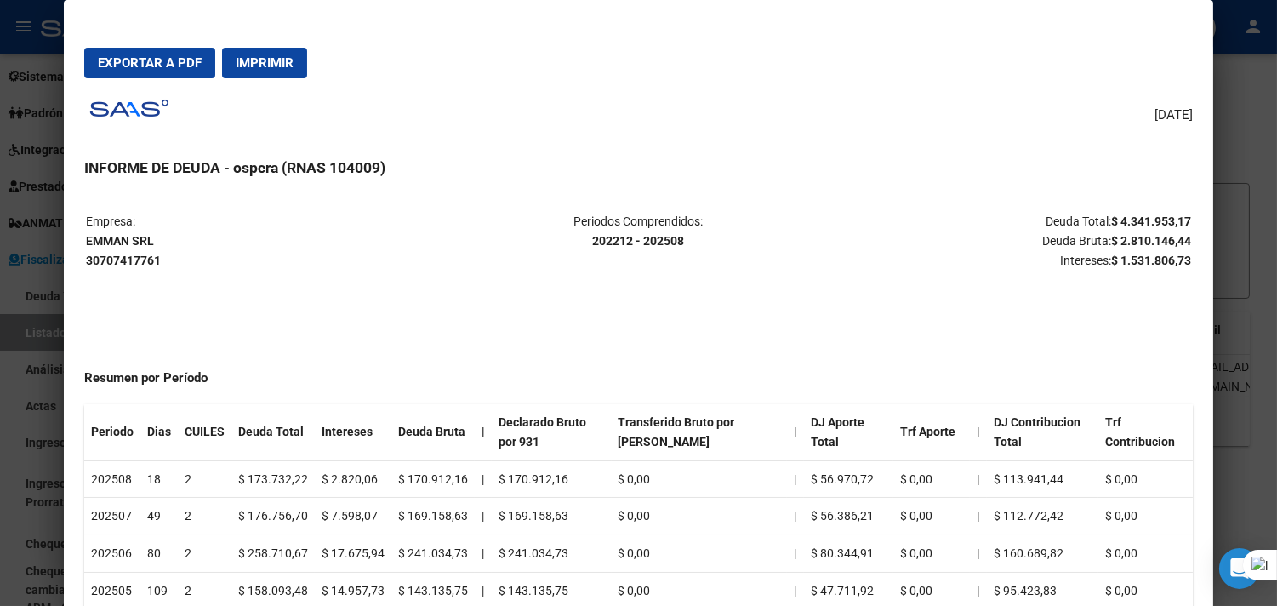
drag, startPoint x: 1177, startPoint y: 214, endPoint x: 1103, endPoint y: 218, distance: 74.1
click at [1103, 218] on mat-dialog-content "Empresa: EMMAN SRL 30707417761 Periodos Comprendidos: 202212 - 202508 Deuda Tot…" at bounding box center [638, 411] width 1149 height 436
click at [1111, 218] on strong "$ 4.341.953,17" at bounding box center [1151, 221] width 80 height 14
click at [111, 51] on button "Exportar a PDF" at bounding box center [149, 63] width 131 height 31
click at [1236, 188] on div at bounding box center [638, 303] width 1277 height 606
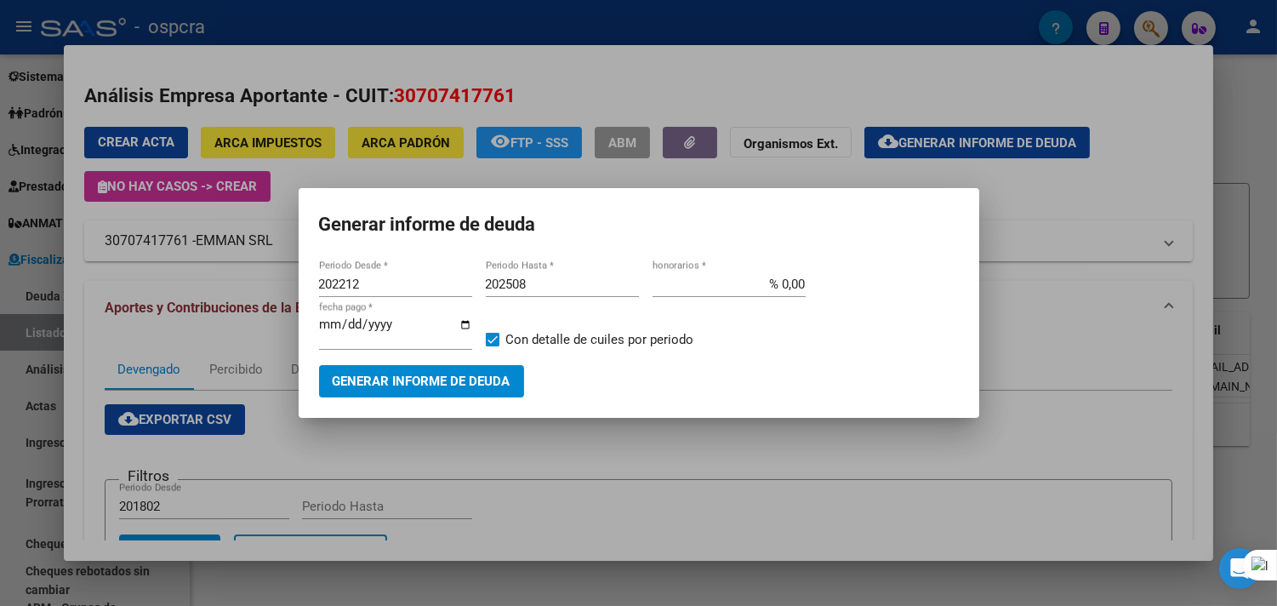
click at [495, 587] on div at bounding box center [638, 303] width 1277 height 606
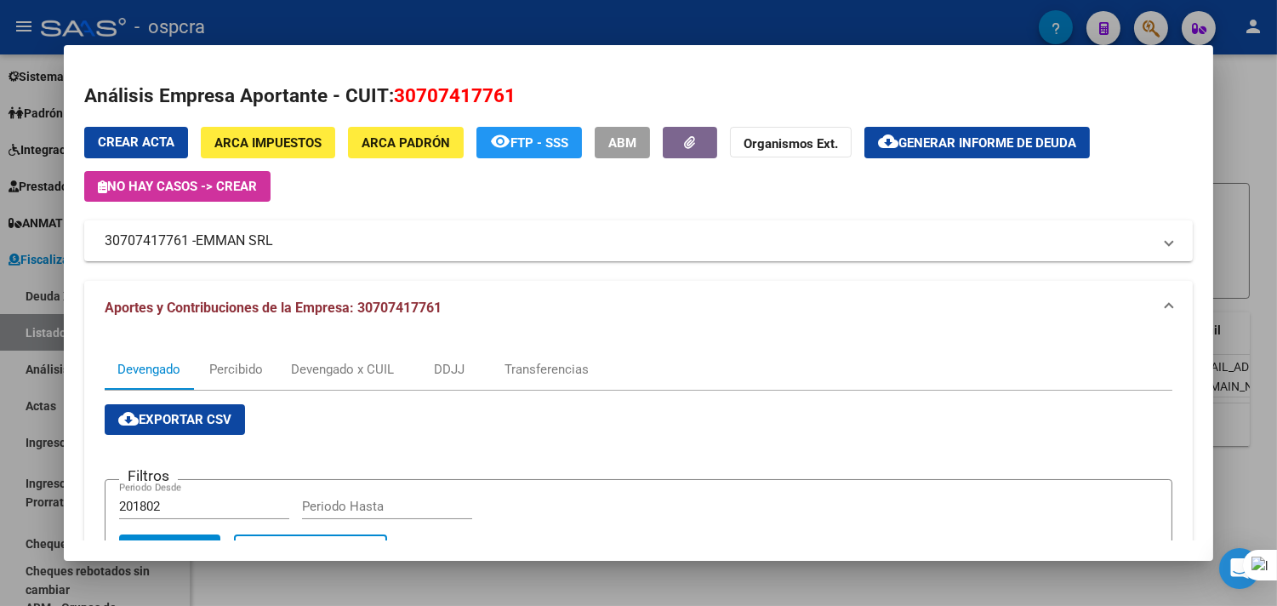
click at [486, 572] on div at bounding box center [638, 303] width 1277 height 606
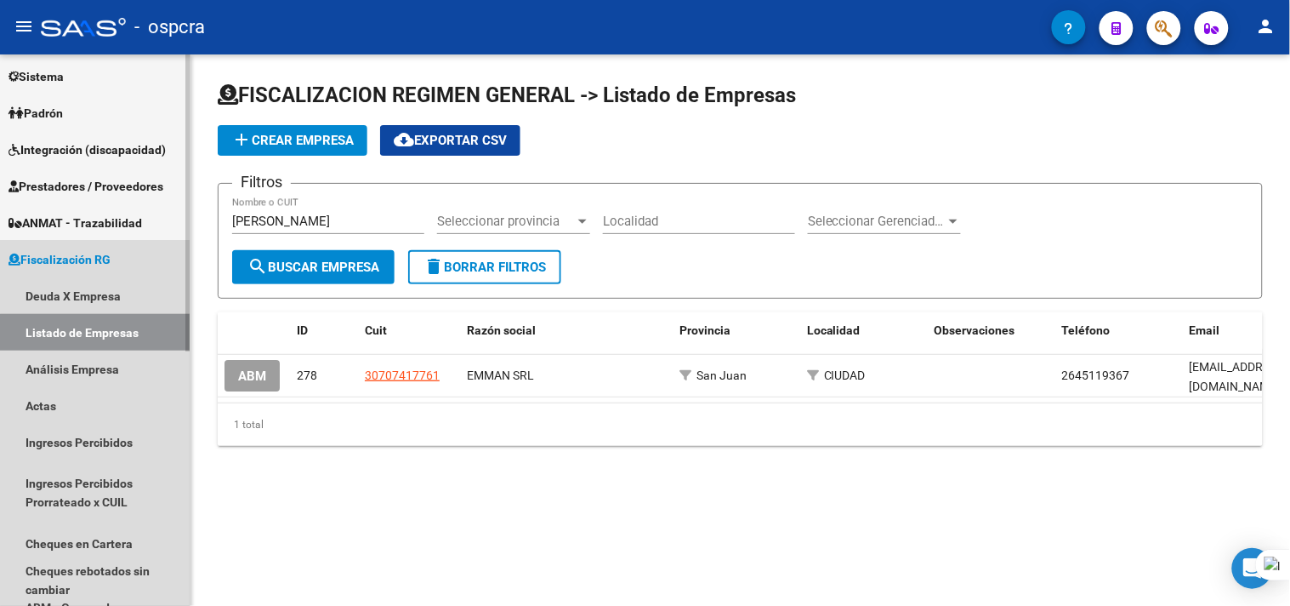
click at [168, 335] on link "Listado de Empresas" at bounding box center [95, 332] width 190 height 37
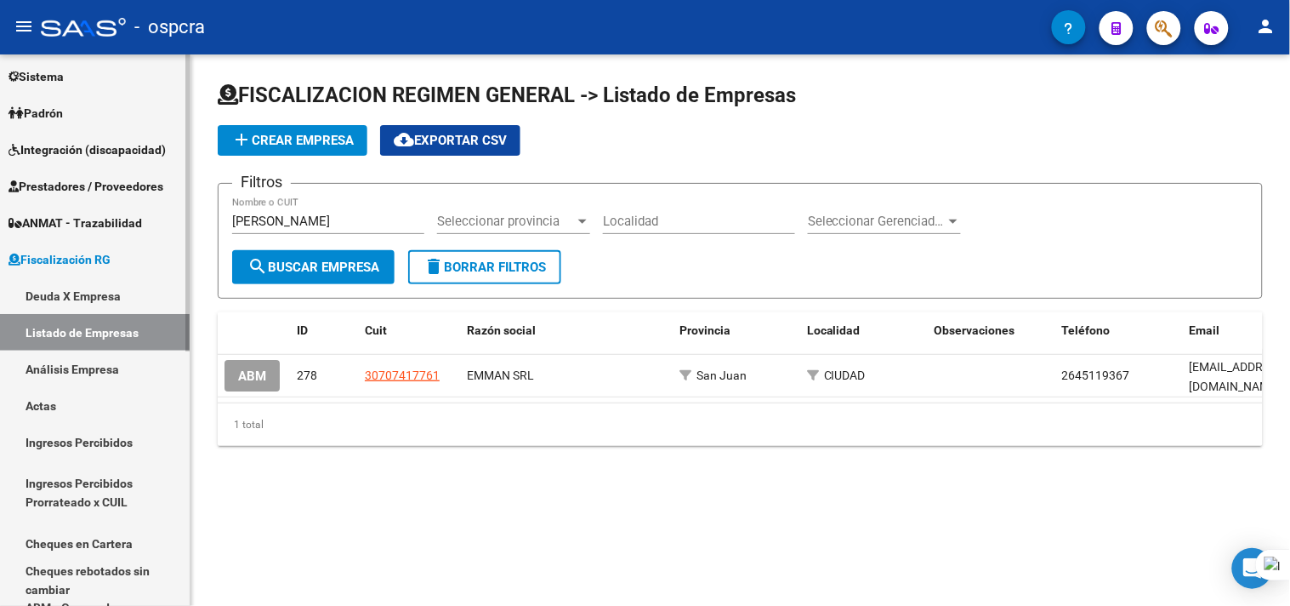
click at [167, 303] on link "Deuda X Empresa" at bounding box center [95, 295] width 190 height 37
